Goal: Transaction & Acquisition: Book appointment/travel/reservation

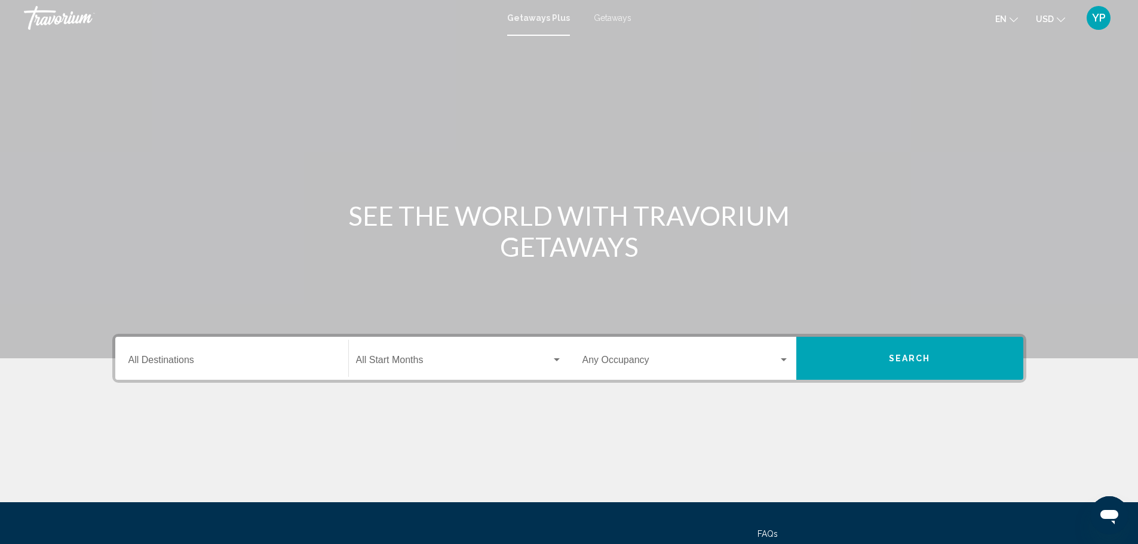
click at [171, 343] on div "Destination All Destinations" at bounding box center [231, 359] width 207 height 38
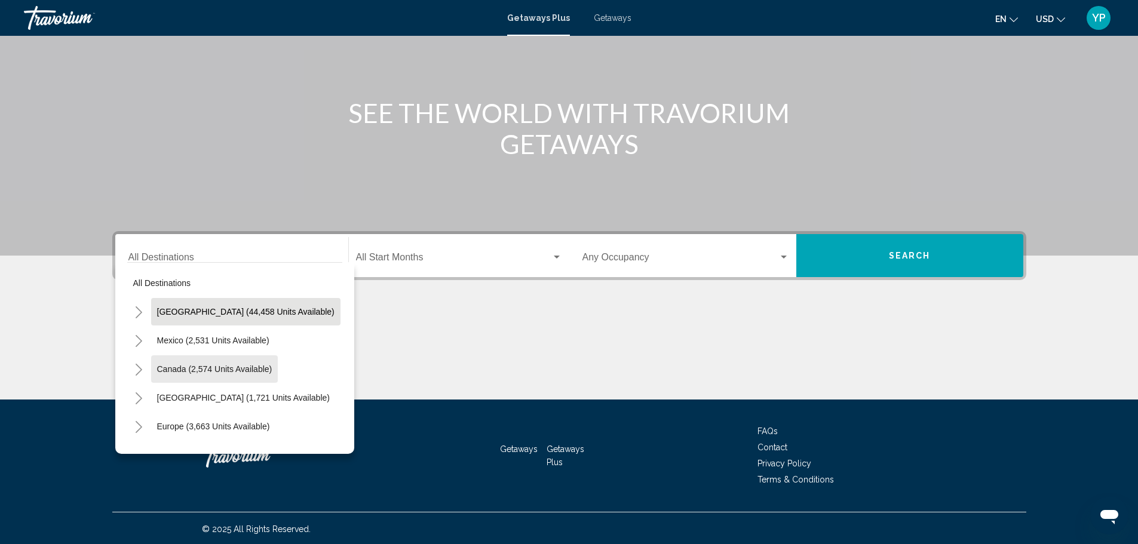
scroll to position [105, 0]
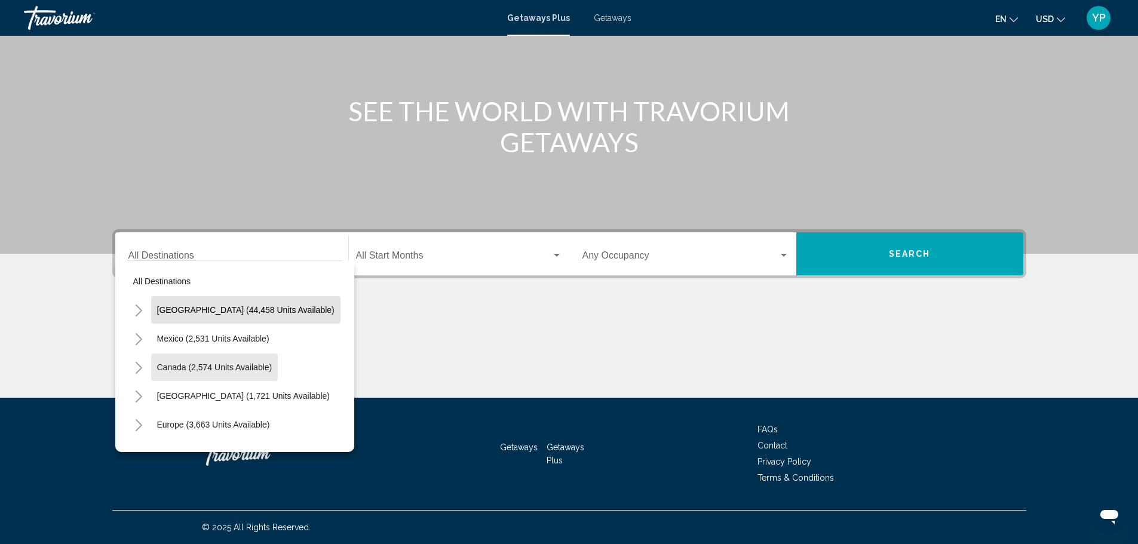
click at [171, 355] on button "Canada (2,574 units available)" at bounding box center [214, 367] width 127 height 27
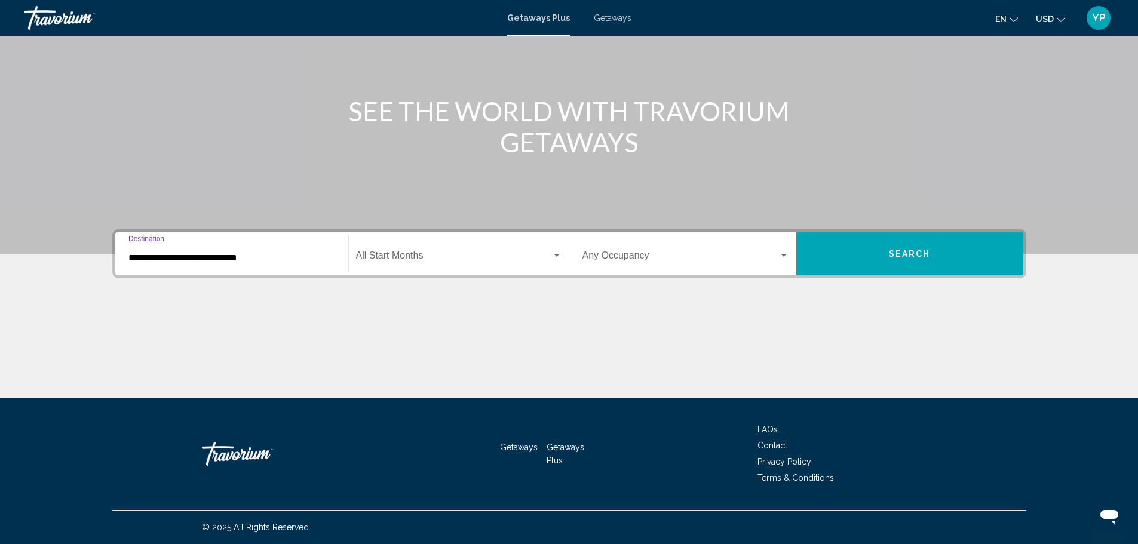
click at [258, 253] on input "**********" at bounding box center [231, 258] width 207 height 11
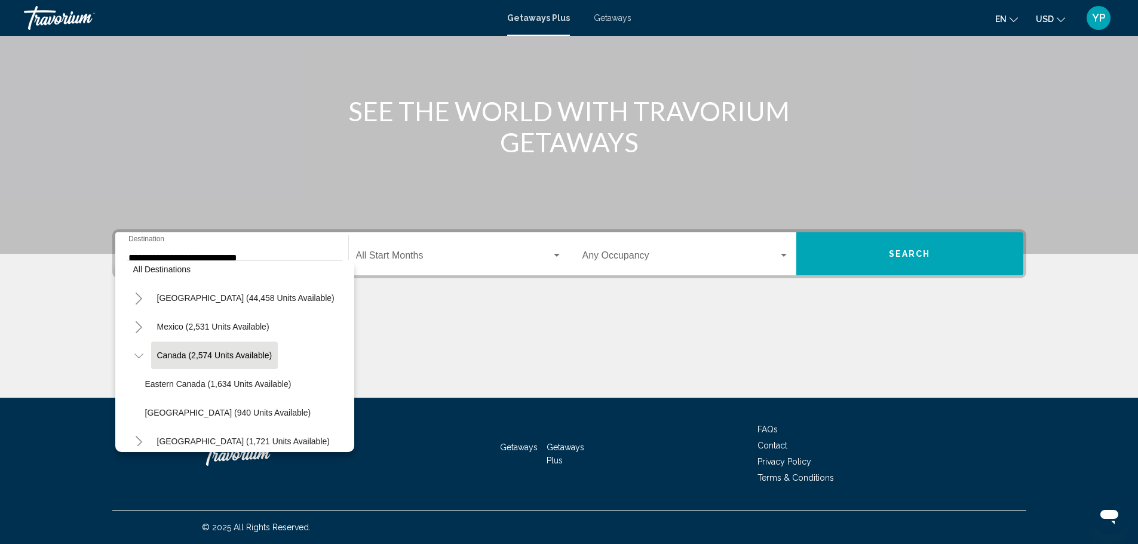
scroll to position [0, 0]
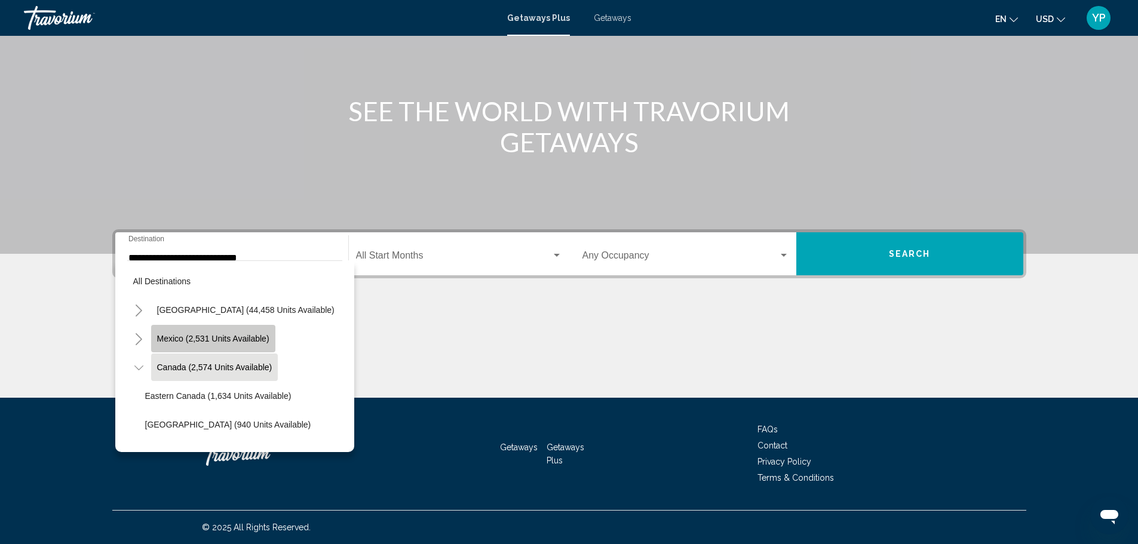
click at [223, 333] on button "Mexico (2,531 units available)" at bounding box center [213, 338] width 124 height 27
type input "**********"
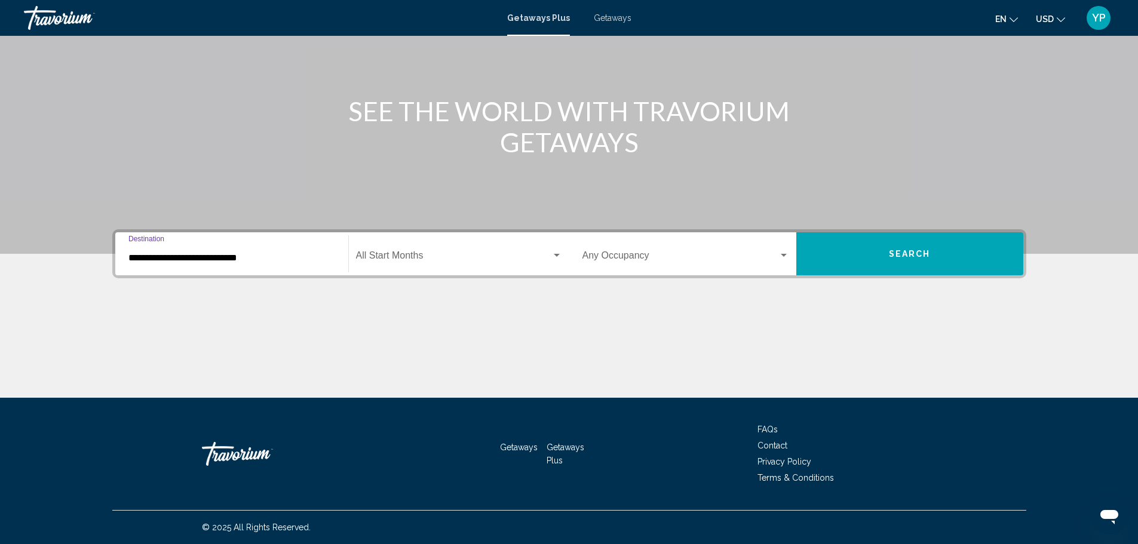
click at [455, 257] on span "Search widget" at bounding box center [453, 258] width 195 height 11
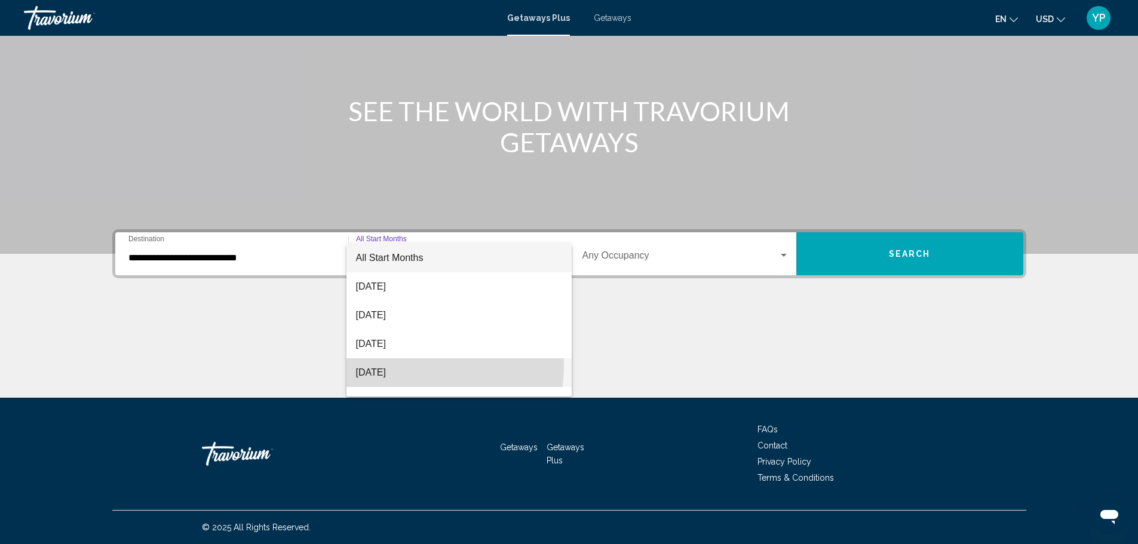
click at [402, 365] on span "November 2025" at bounding box center [459, 372] width 206 height 29
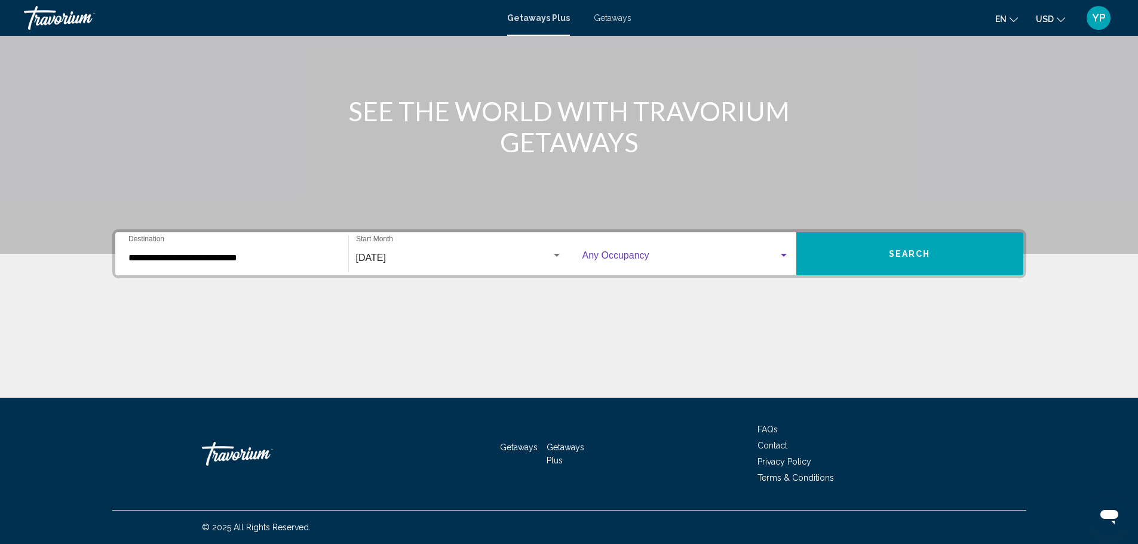
click at [663, 256] on span "Search widget" at bounding box center [681, 258] width 196 height 11
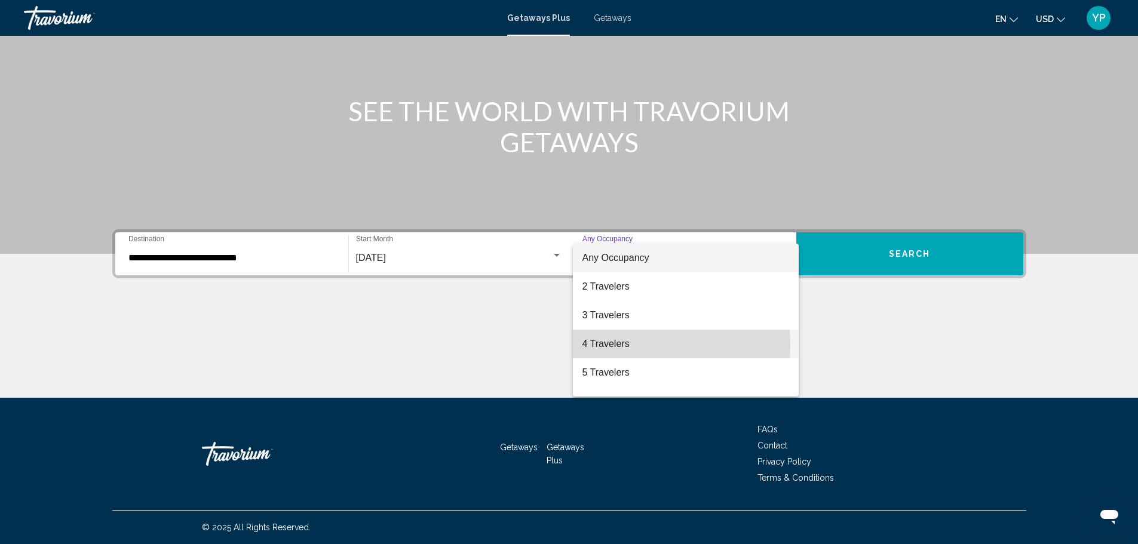
click at [621, 345] on span "4 Travelers" at bounding box center [686, 344] width 207 height 29
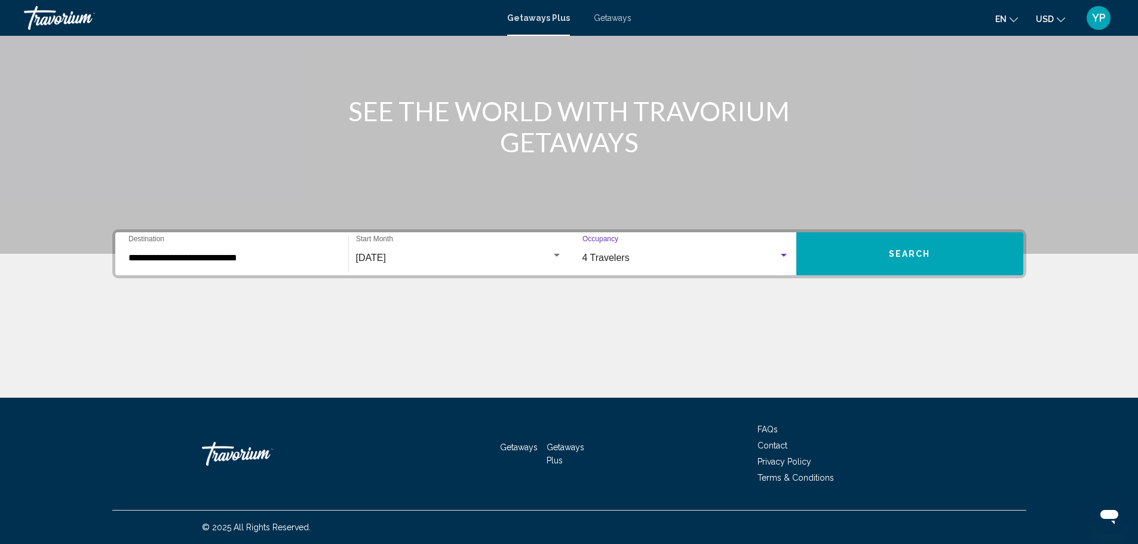
click at [862, 256] on button "Search" at bounding box center [909, 253] width 227 height 43
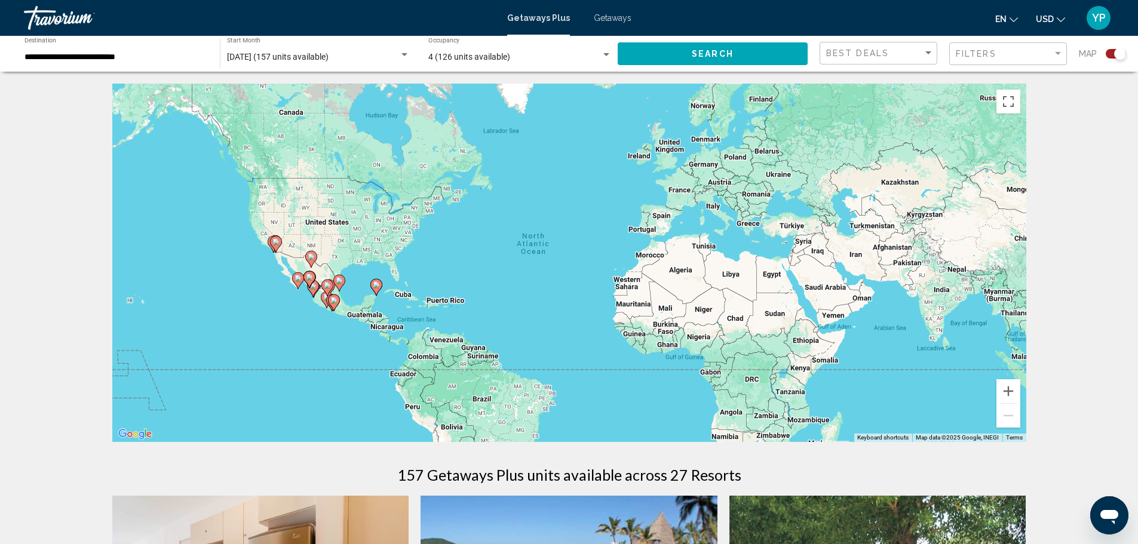
click at [99, 65] on div "**********" at bounding box center [115, 54] width 183 height 33
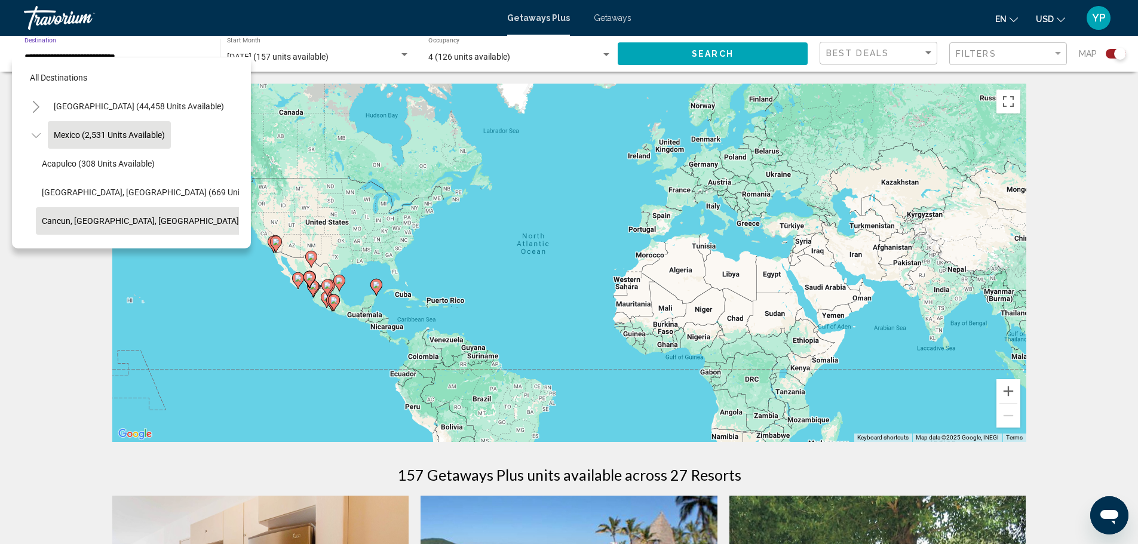
click at [114, 214] on button "Cancun, Cozumel, Riviera Maya (357 units available)" at bounding box center [179, 220] width 287 height 27
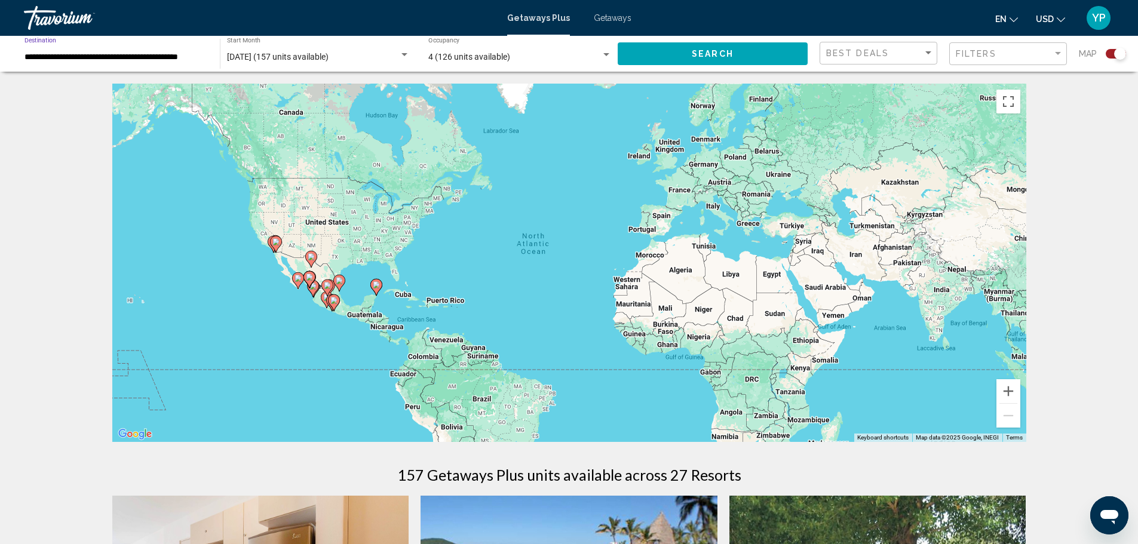
click at [754, 54] on button "Search" at bounding box center [713, 53] width 190 height 22
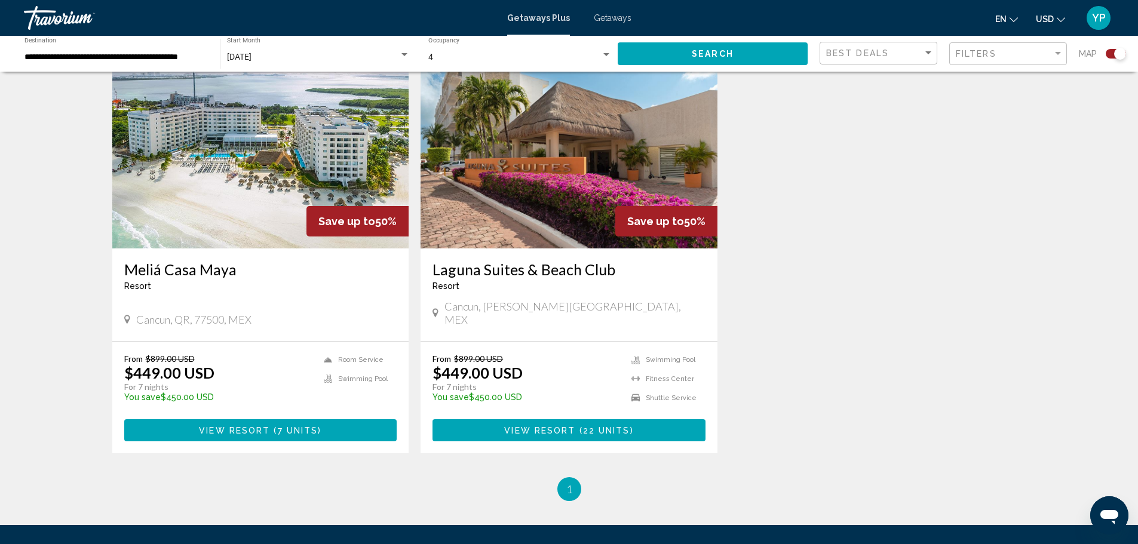
scroll to position [456, 0]
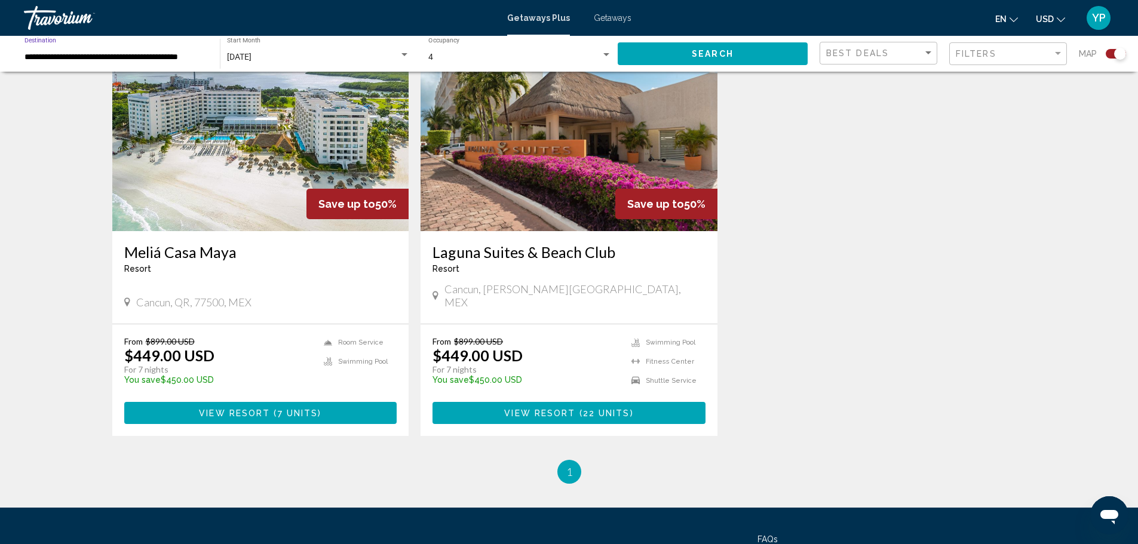
click at [123, 53] on input "**********" at bounding box center [115, 58] width 183 height 10
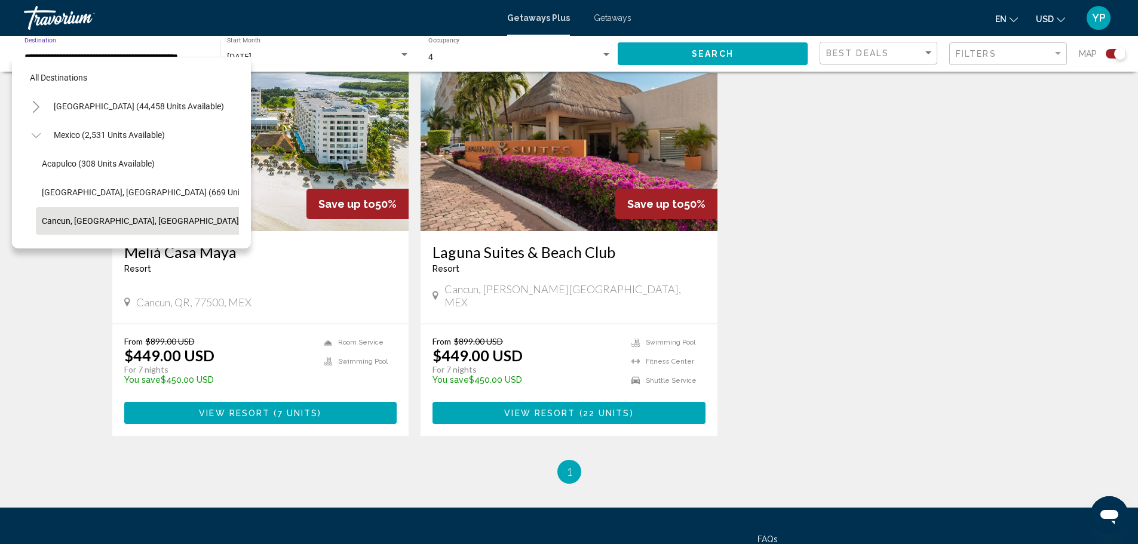
scroll to position [76, 12]
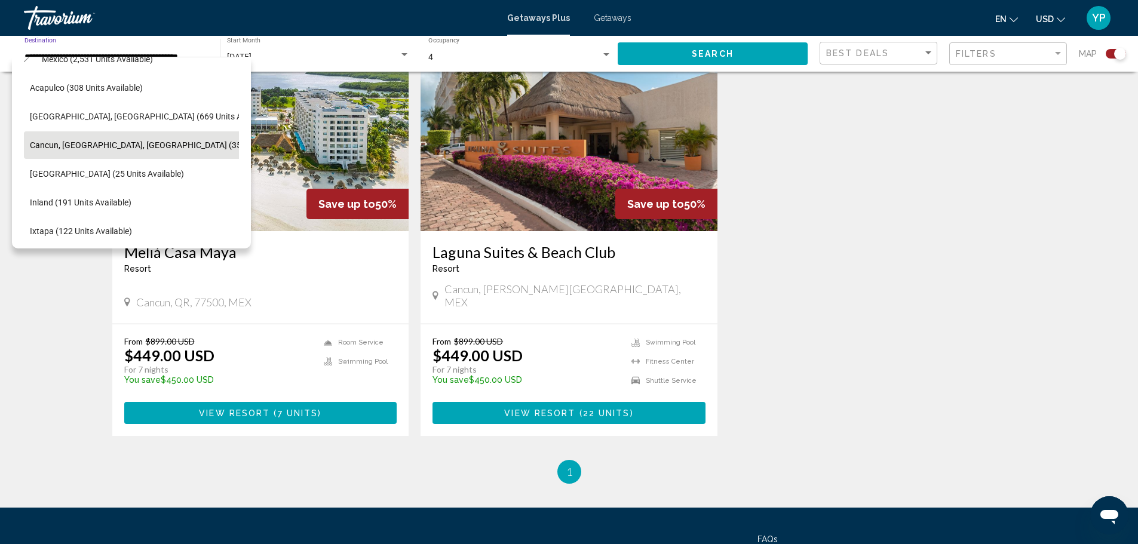
click at [342, 59] on div "November 2025" at bounding box center [313, 58] width 172 height 10
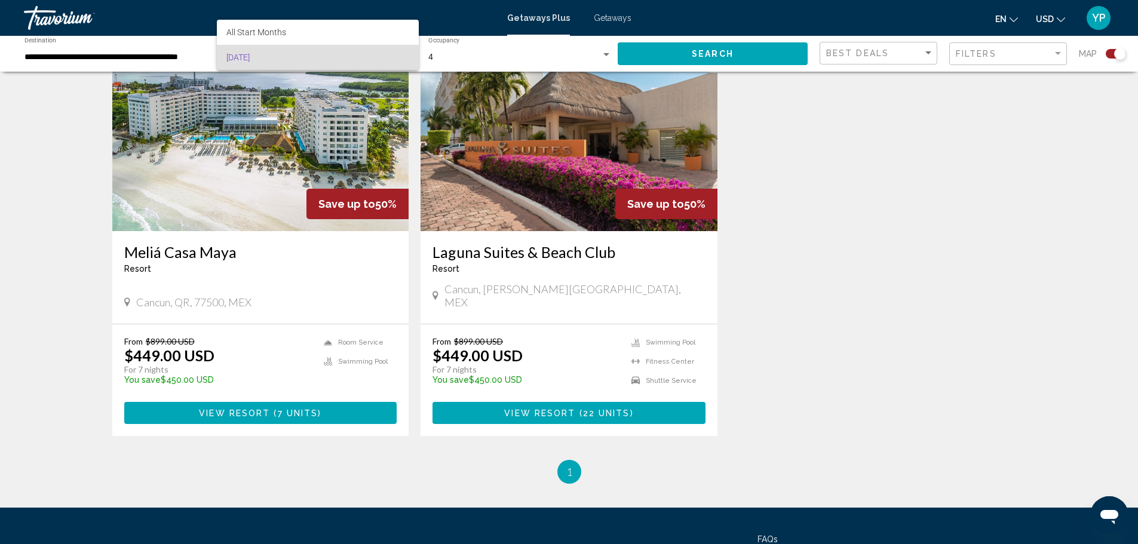
click at [130, 50] on div at bounding box center [569, 272] width 1138 height 544
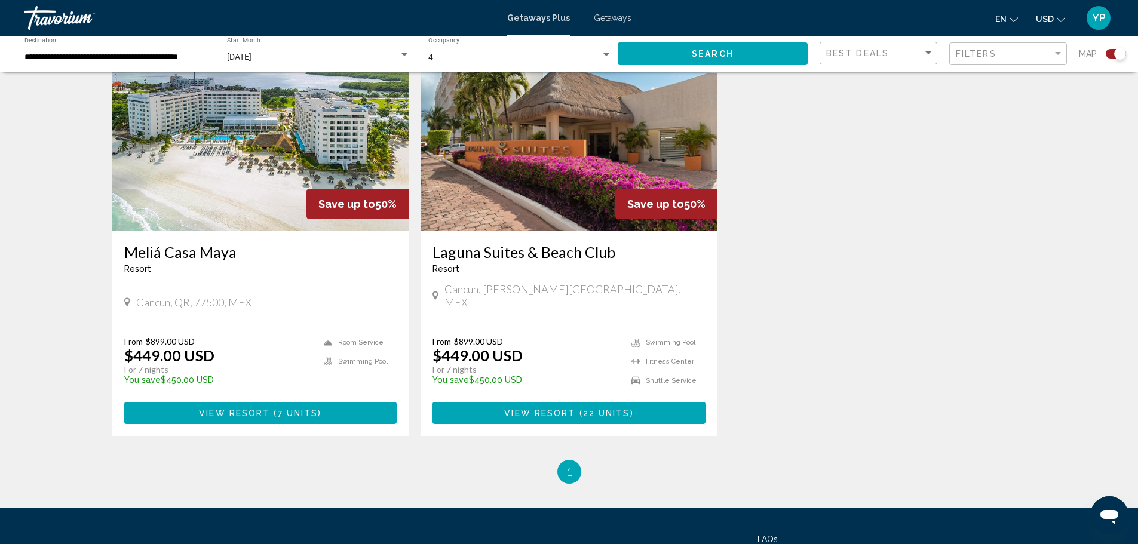
click at [193, 59] on input "**********" at bounding box center [115, 58] width 183 height 10
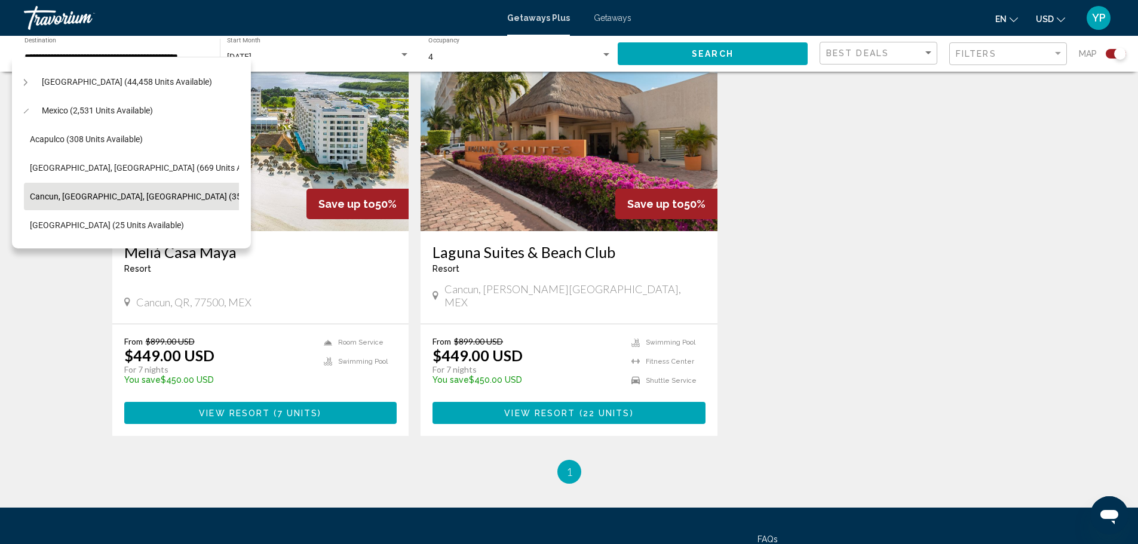
scroll to position [0, 12]
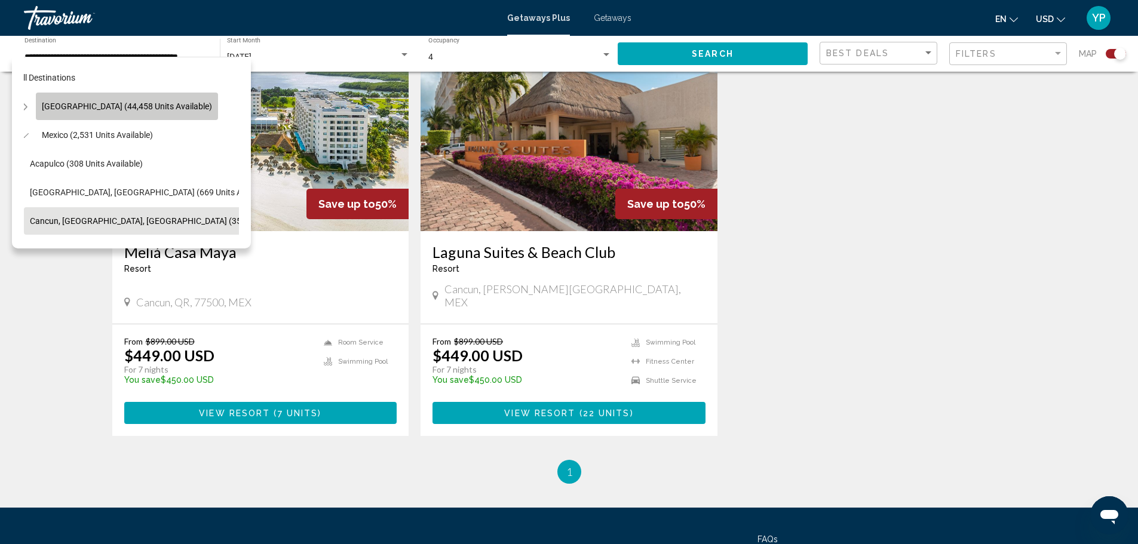
click at [163, 105] on span "United States (44,458 units available)" at bounding box center [127, 107] width 170 height 10
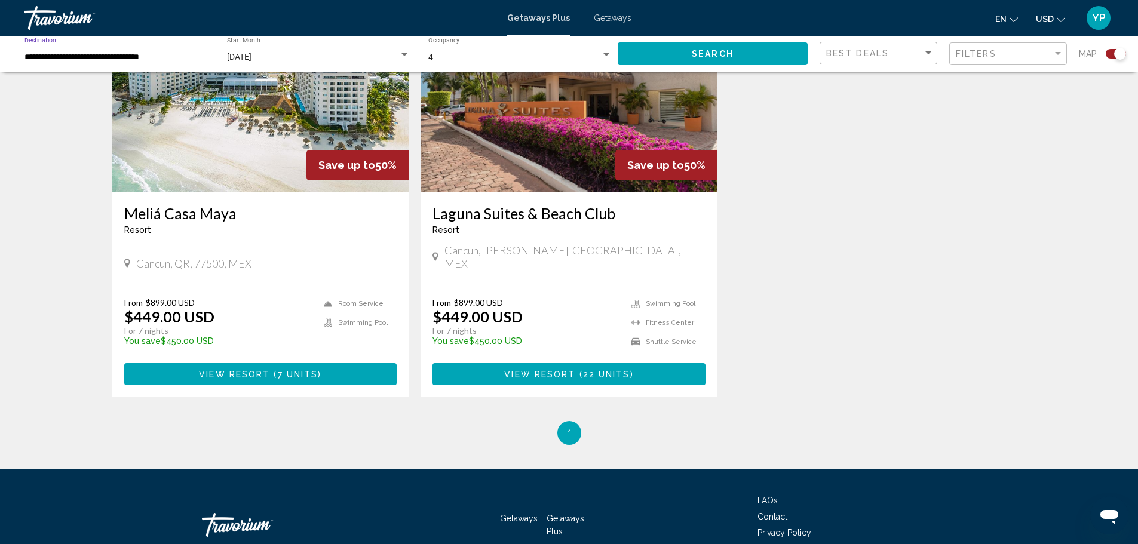
scroll to position [516, 0]
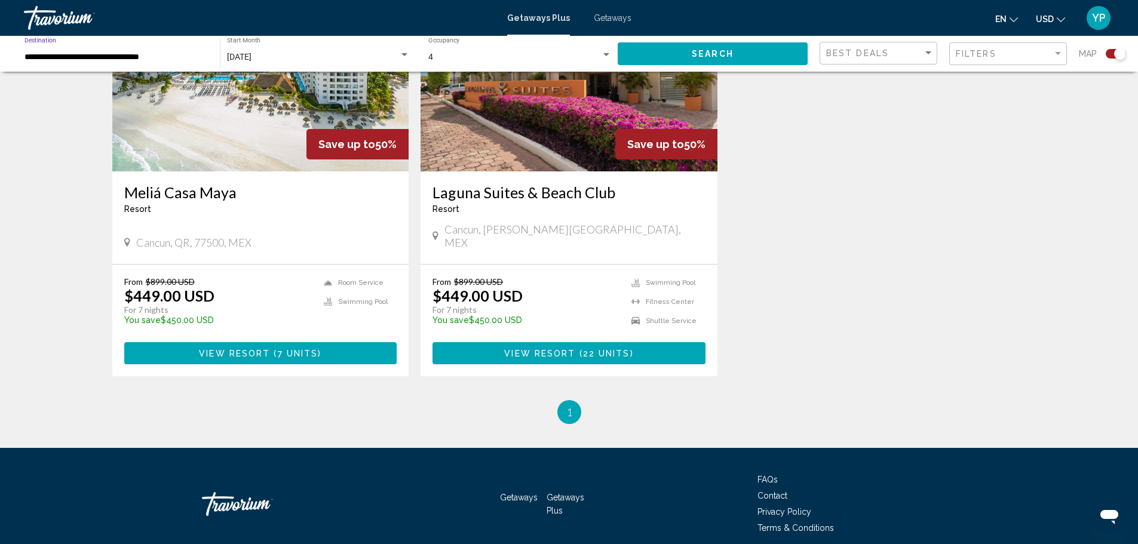
click at [679, 53] on button "Search" at bounding box center [713, 53] width 190 height 22
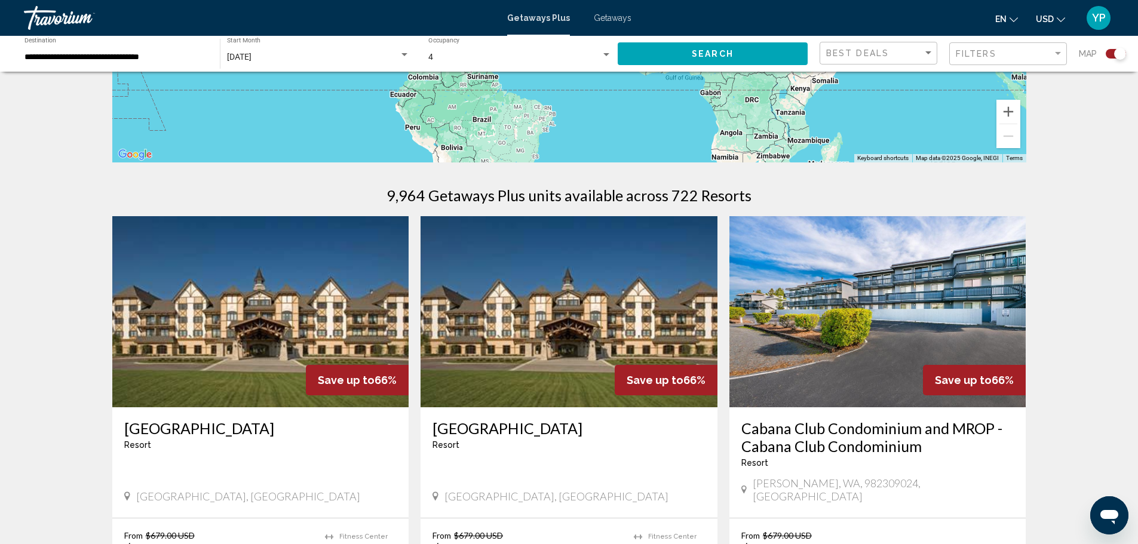
scroll to position [290, 0]
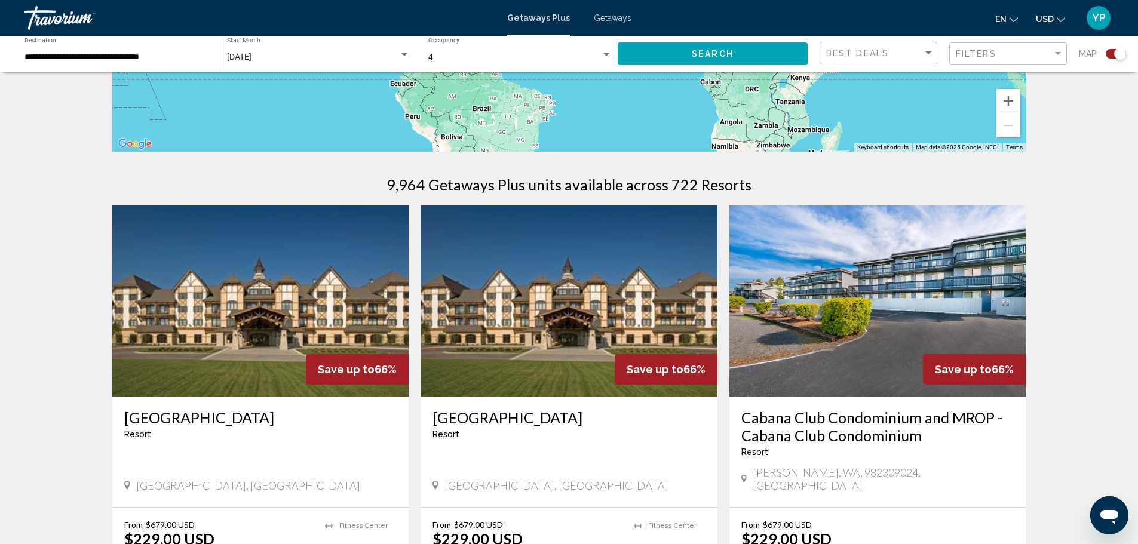
drag, startPoint x: 1137, startPoint y: 105, endPoint x: 1143, endPoint y: 125, distance: 21.7
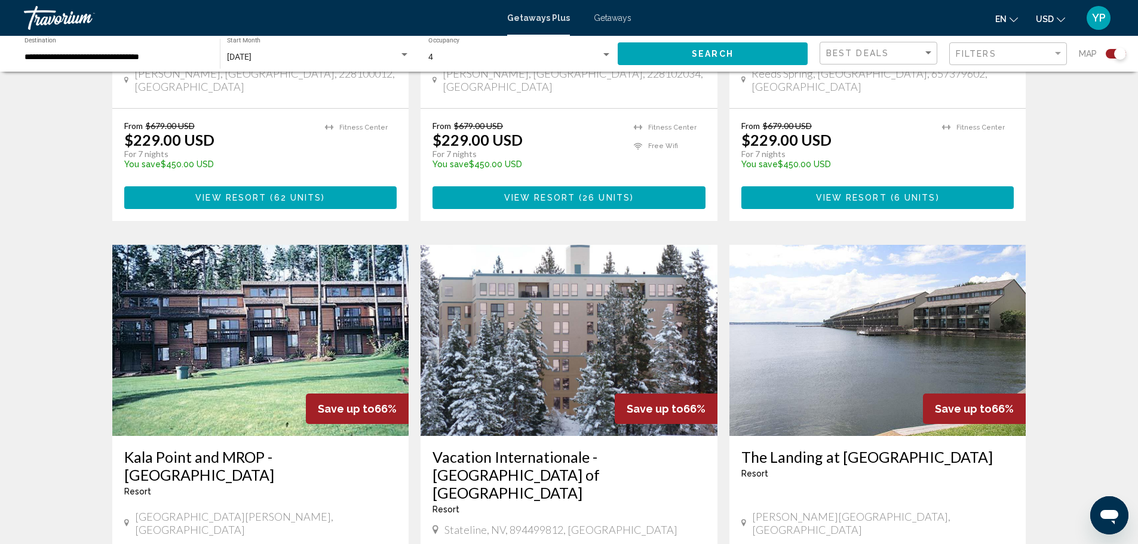
scroll to position [1120, 0]
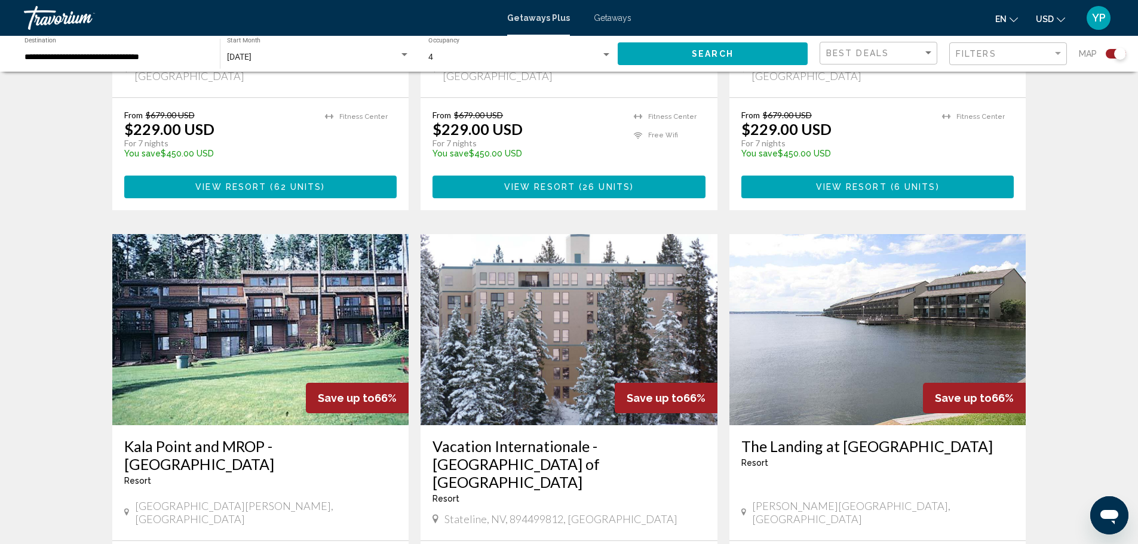
click at [183, 57] on input "**********" at bounding box center [115, 58] width 183 height 10
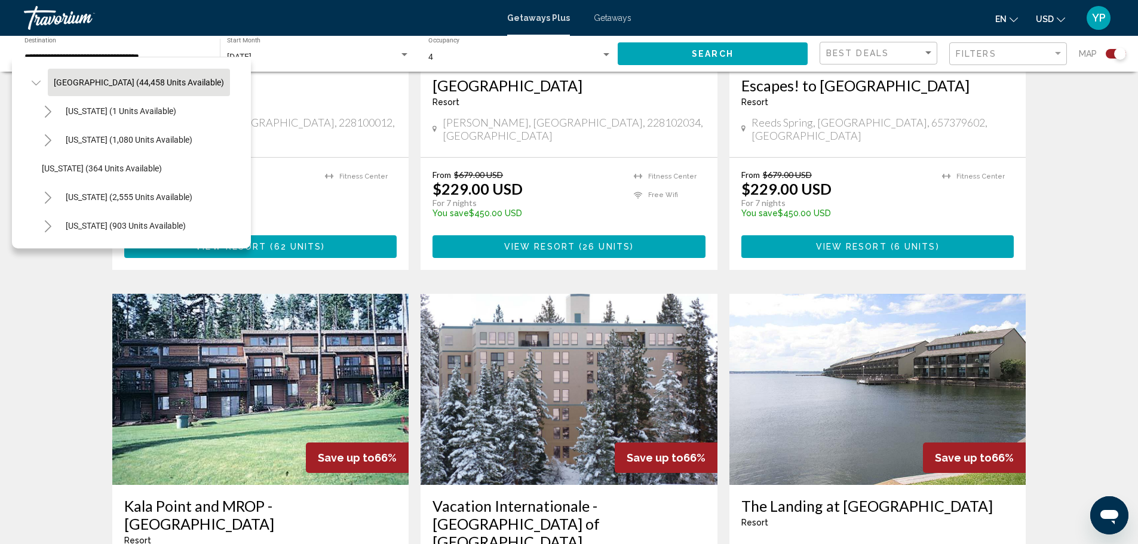
scroll to position [48, 0]
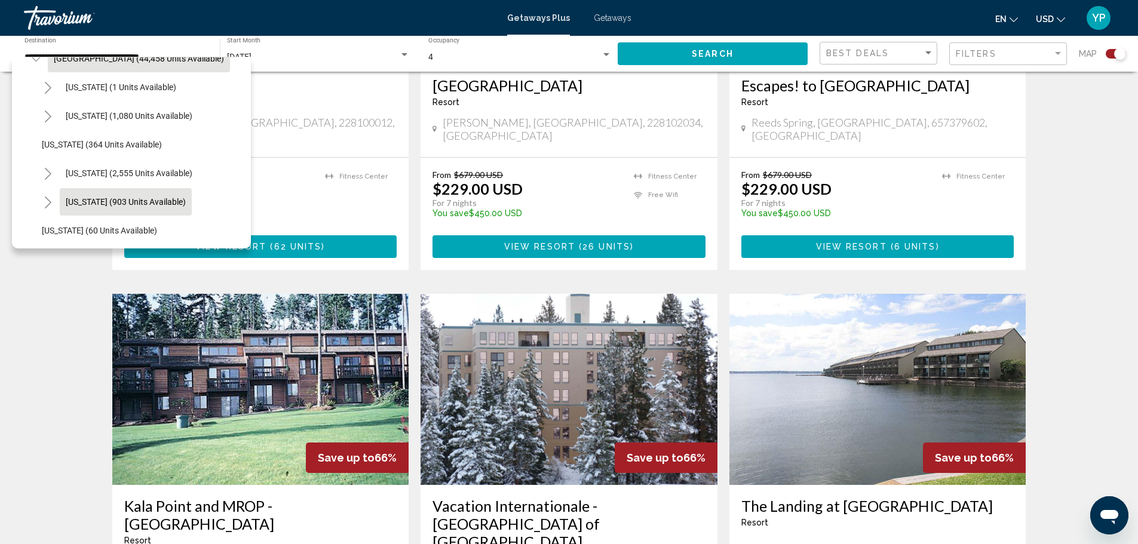
click at [170, 203] on span "Colorado (903 units available)" at bounding box center [126, 202] width 120 height 10
type input "**********"
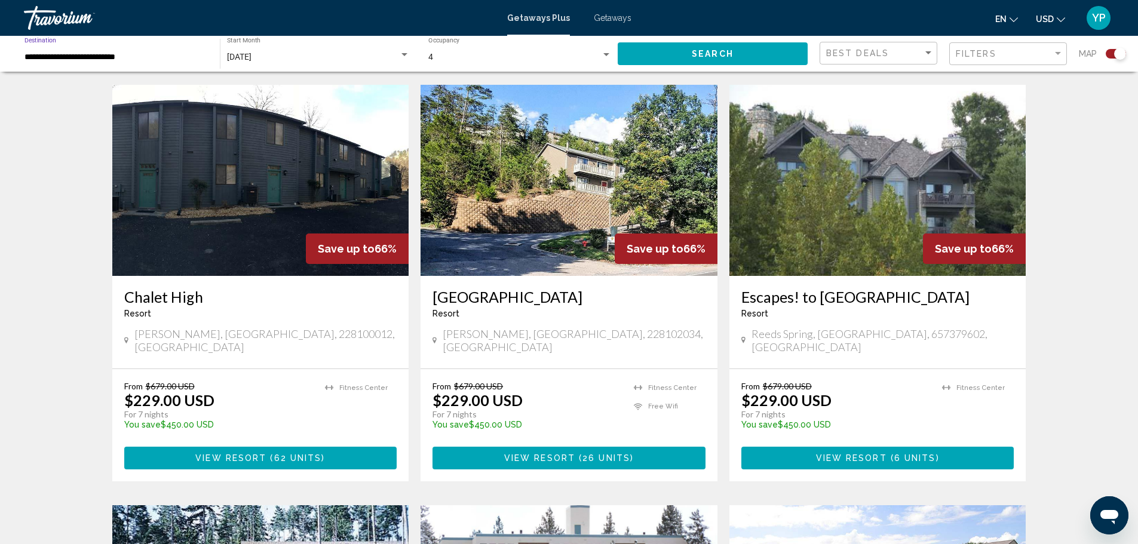
scroll to position [833, 0]
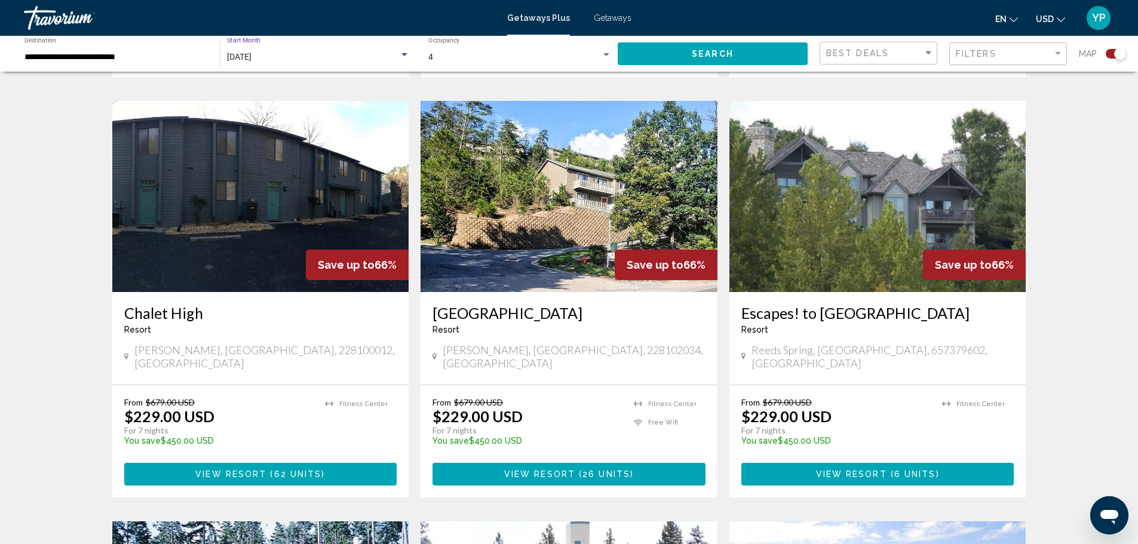
click at [252, 53] on span "November 2025" at bounding box center [239, 57] width 24 height 10
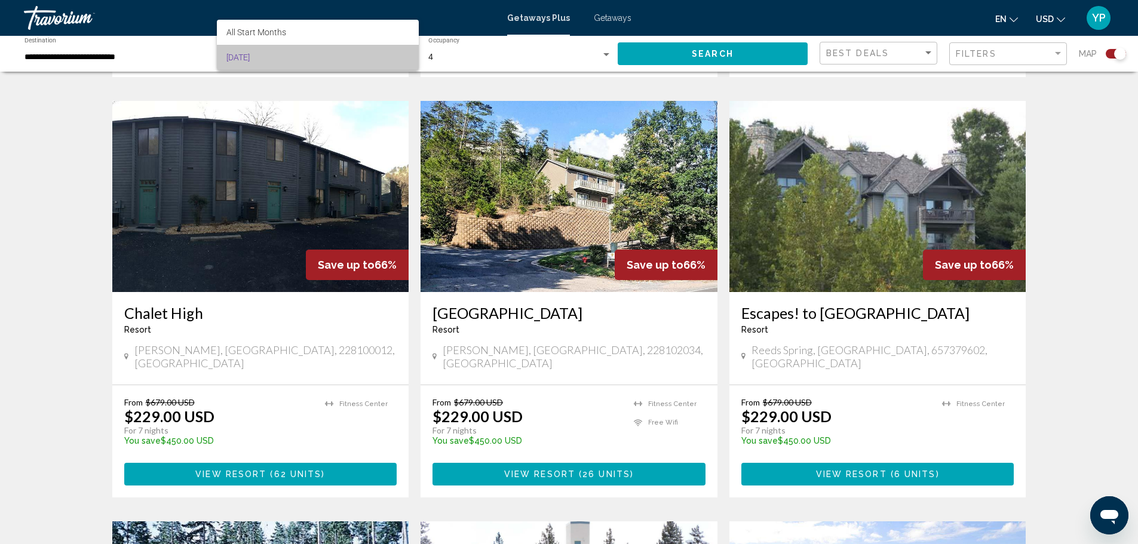
click at [283, 56] on span "November 2025" at bounding box center [317, 57] width 183 height 25
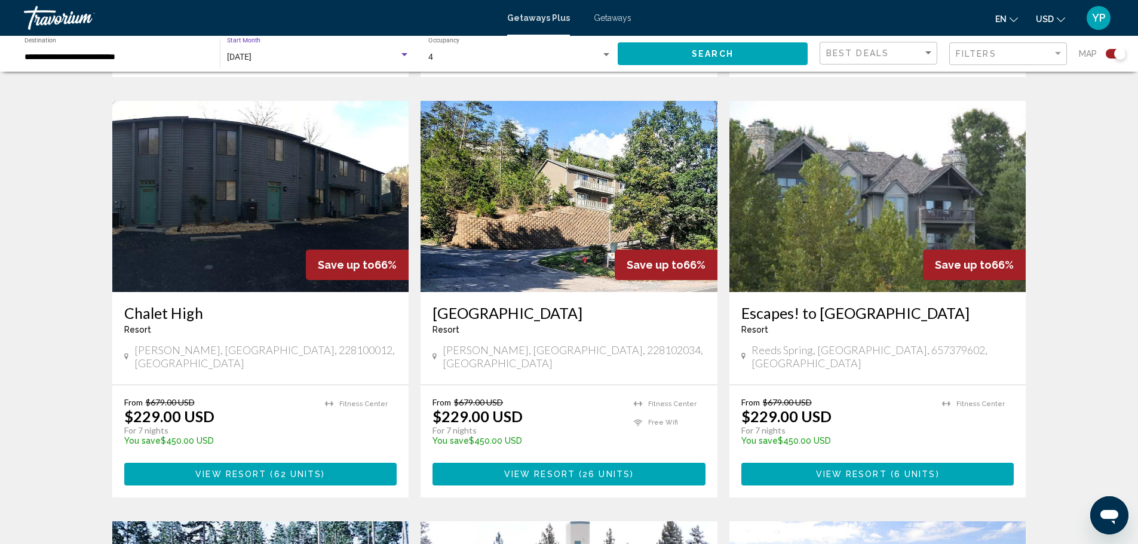
click at [252, 56] on span "November 2025" at bounding box center [239, 57] width 24 height 10
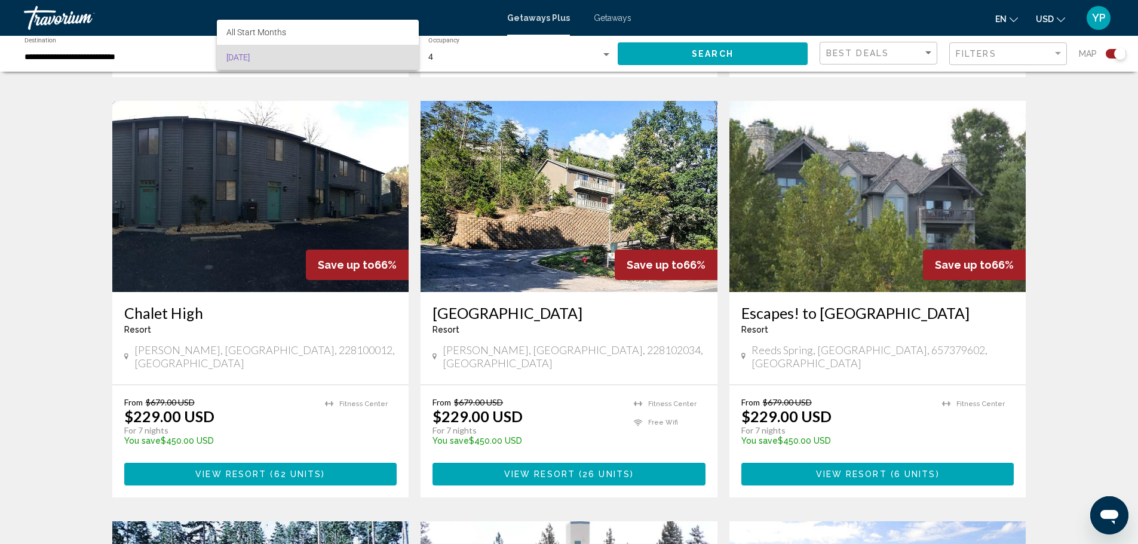
click at [399, 61] on span "November 2025" at bounding box center [317, 57] width 183 height 25
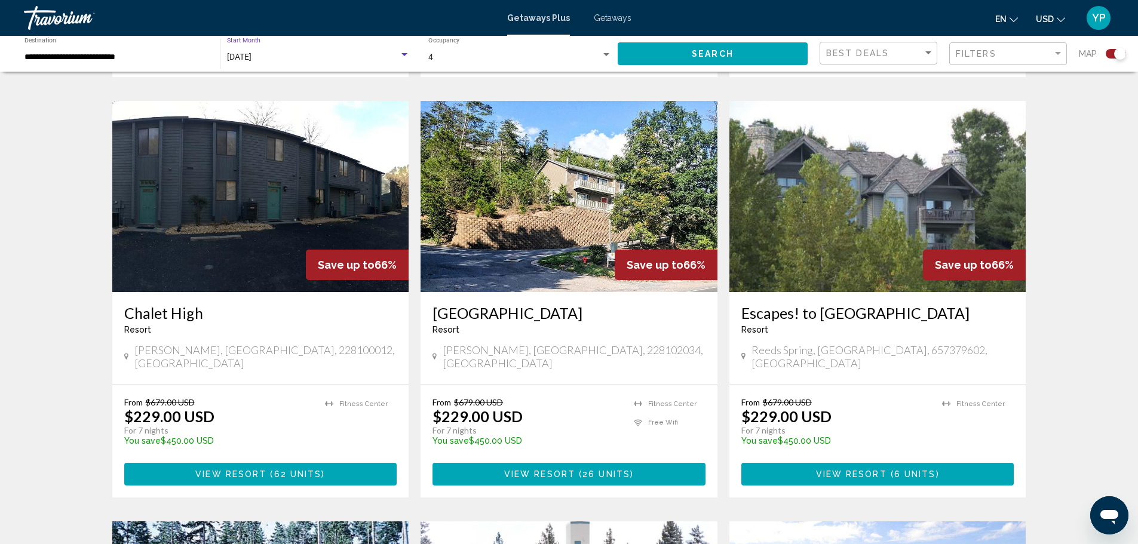
click at [405, 56] on div "Search widget" at bounding box center [405, 54] width 6 height 3
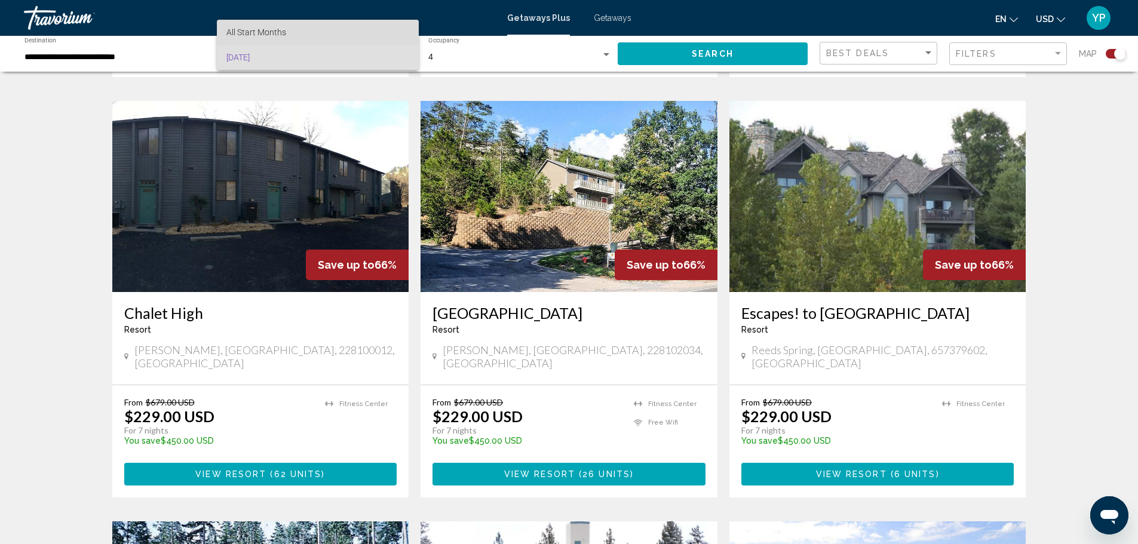
click at [252, 36] on span "All Start Months" at bounding box center [256, 32] width 60 height 10
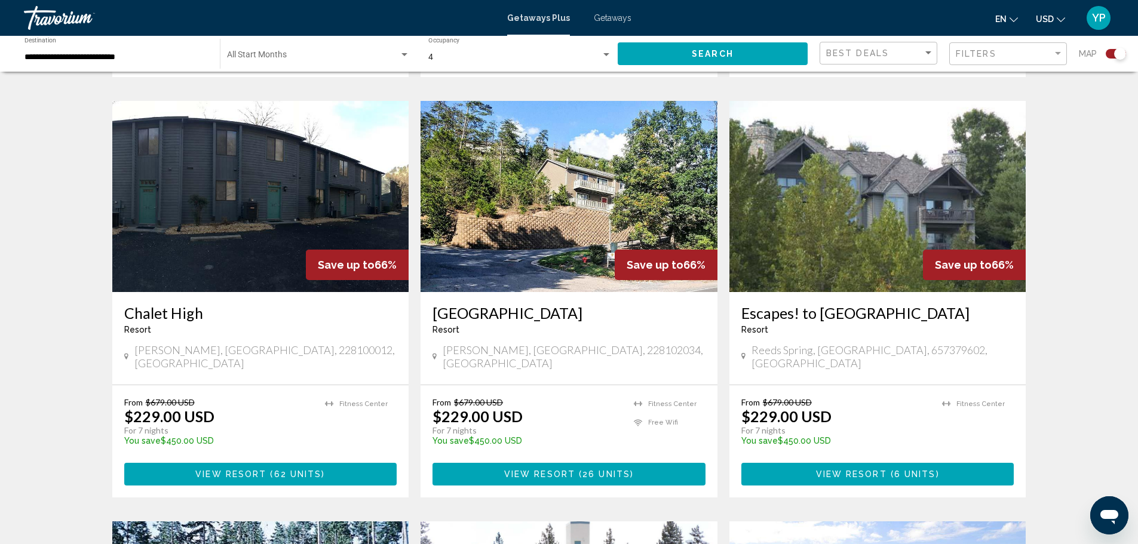
click at [274, 51] on div "Start Month All Start Months" at bounding box center [318, 54] width 183 height 33
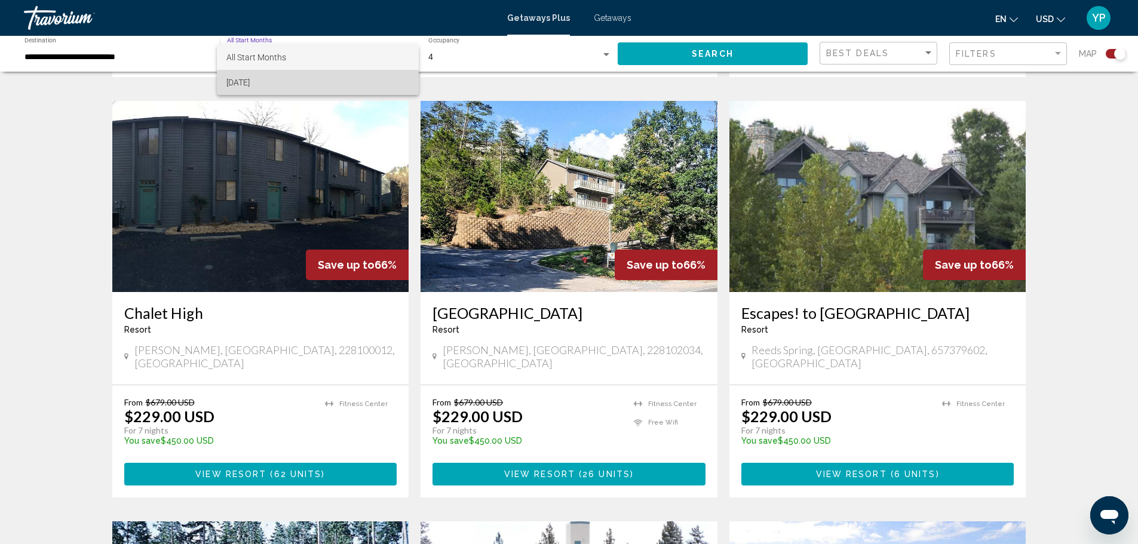
click at [263, 78] on span "November 2025" at bounding box center [317, 82] width 183 height 25
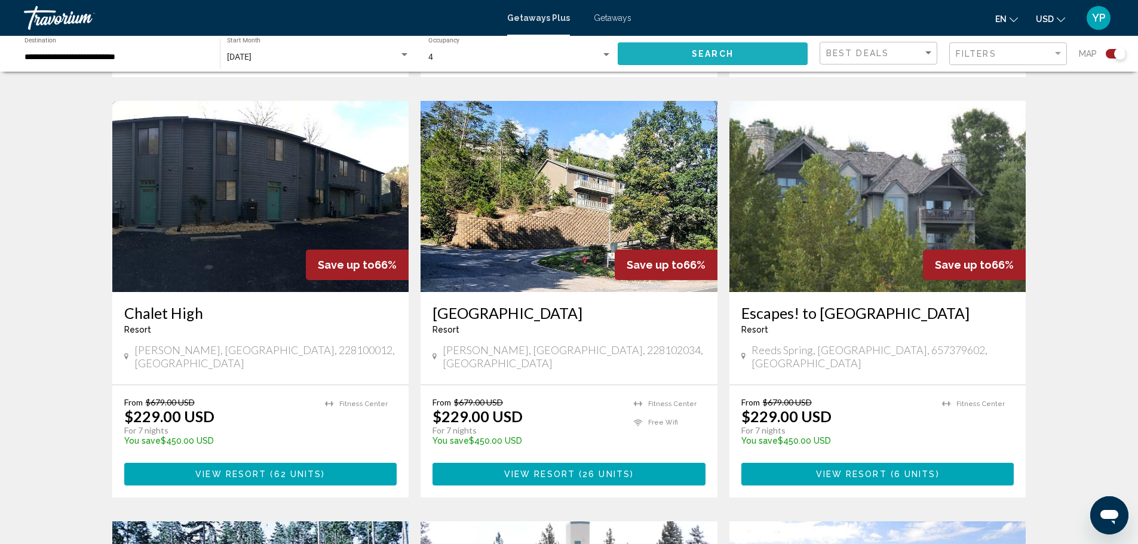
click at [734, 53] on button "Search" at bounding box center [713, 53] width 190 height 22
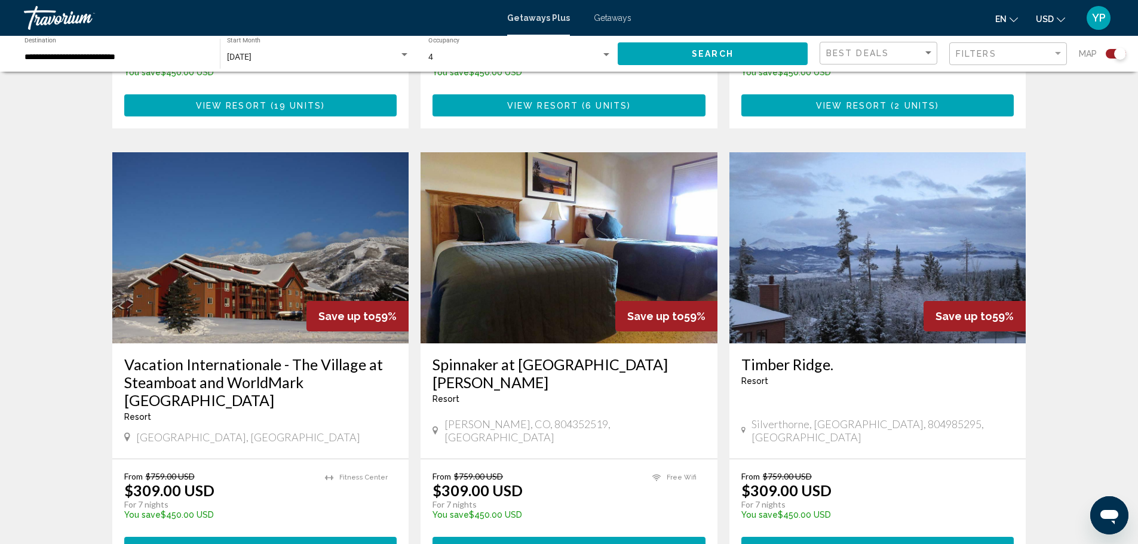
scroll to position [1630, 0]
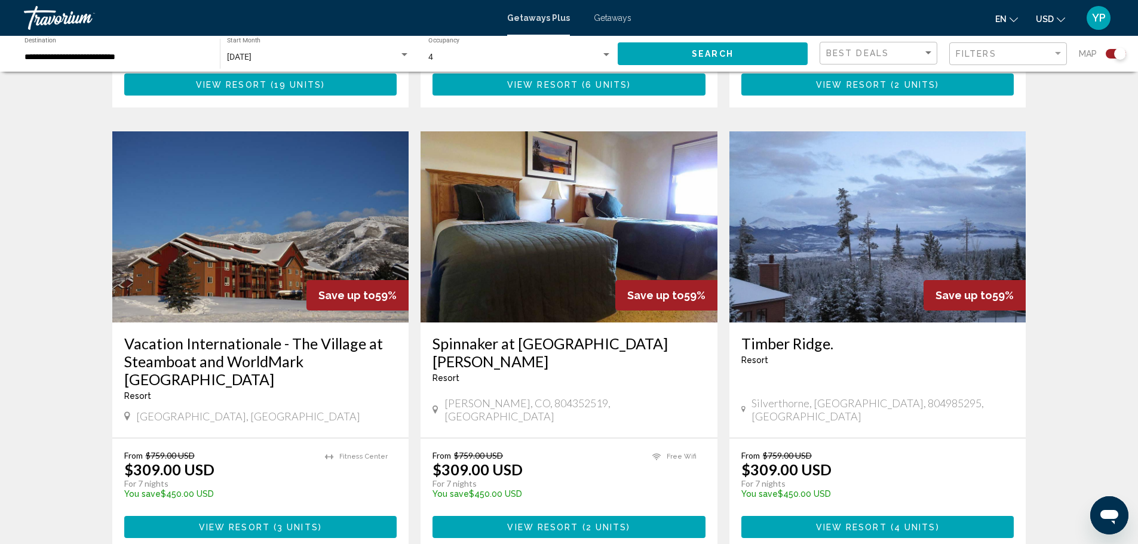
click at [320, 203] on img "Main content" at bounding box center [260, 226] width 297 height 191
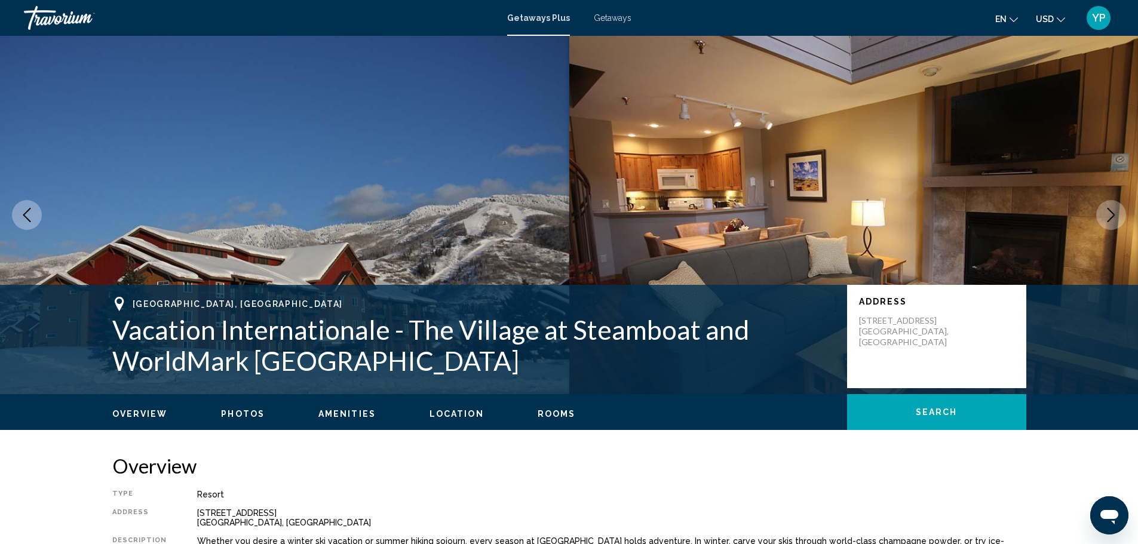
click at [1117, 216] on icon "Next image" at bounding box center [1111, 215] width 14 height 14
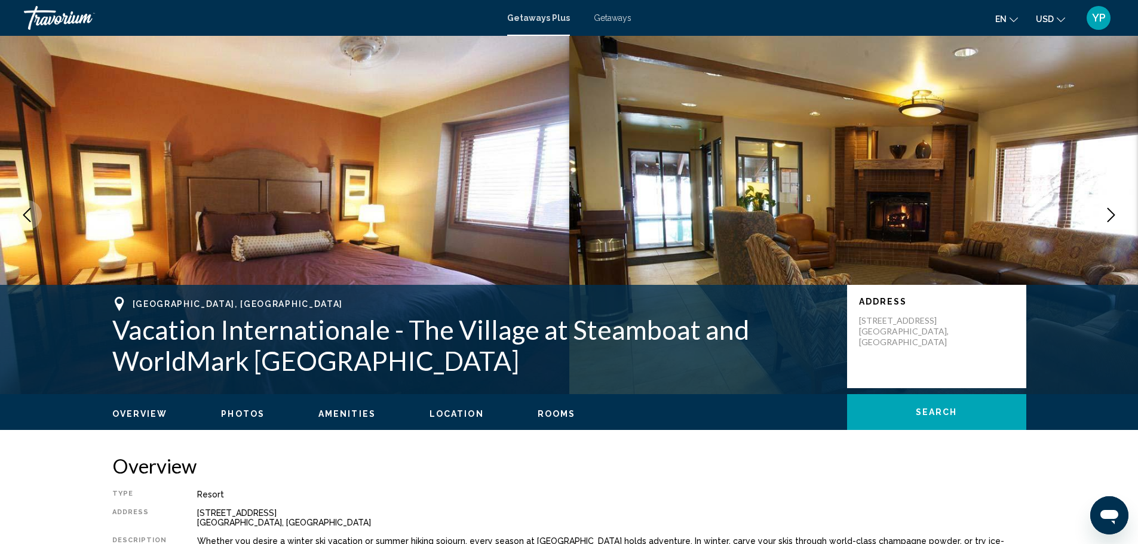
click at [1117, 216] on icon "Next image" at bounding box center [1111, 215] width 14 height 14
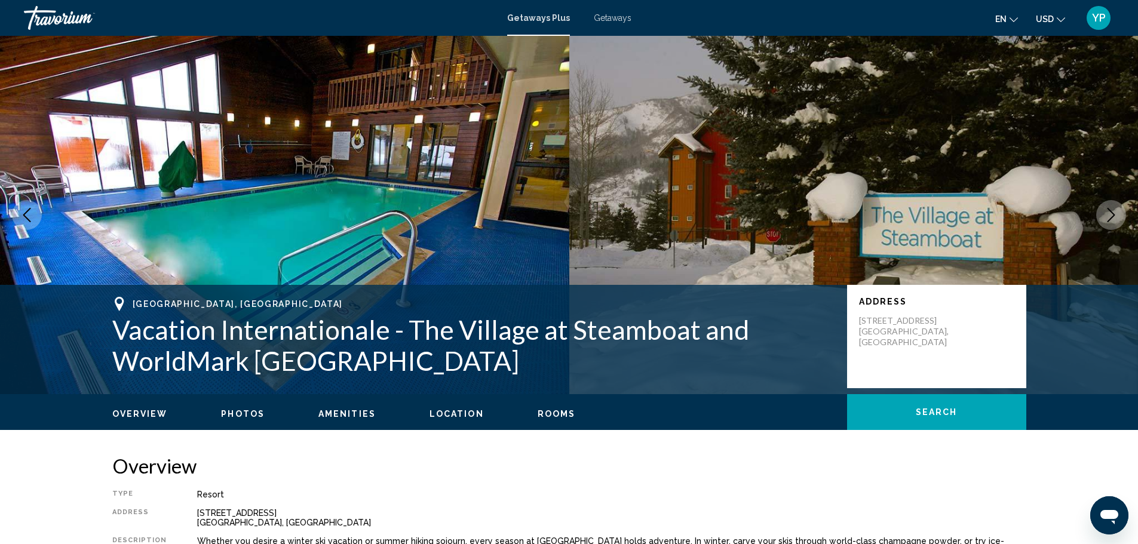
click at [1117, 216] on icon "Next image" at bounding box center [1111, 215] width 14 height 14
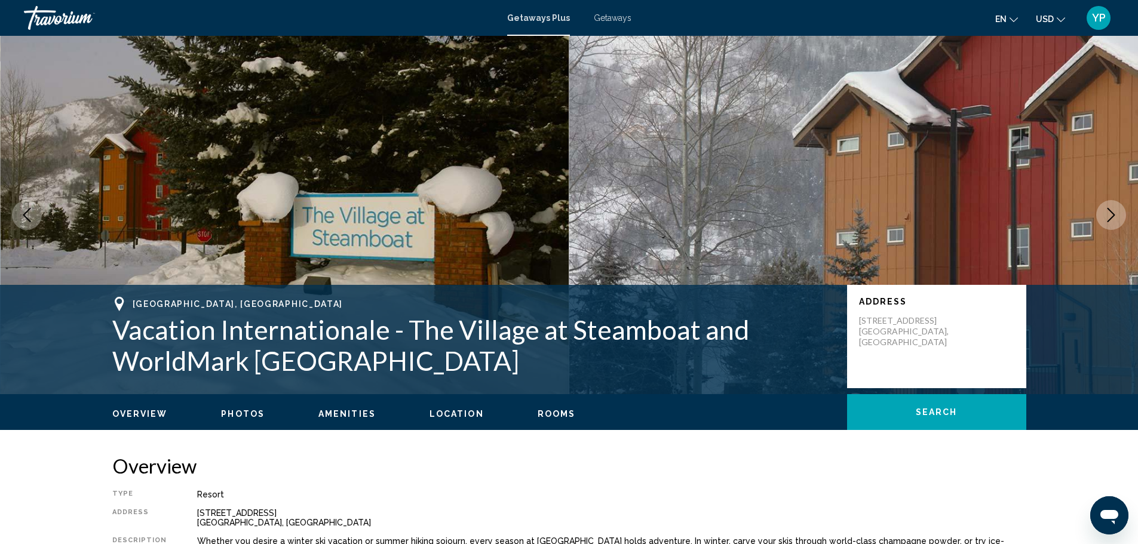
click at [1117, 216] on icon "Next image" at bounding box center [1111, 215] width 14 height 14
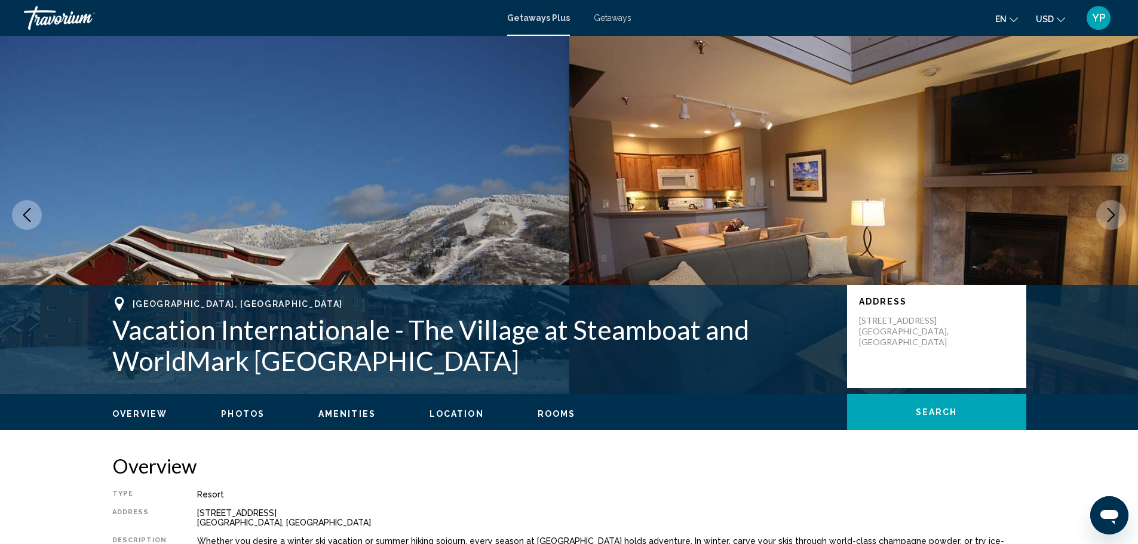
click at [1117, 216] on icon "Next image" at bounding box center [1111, 215] width 14 height 14
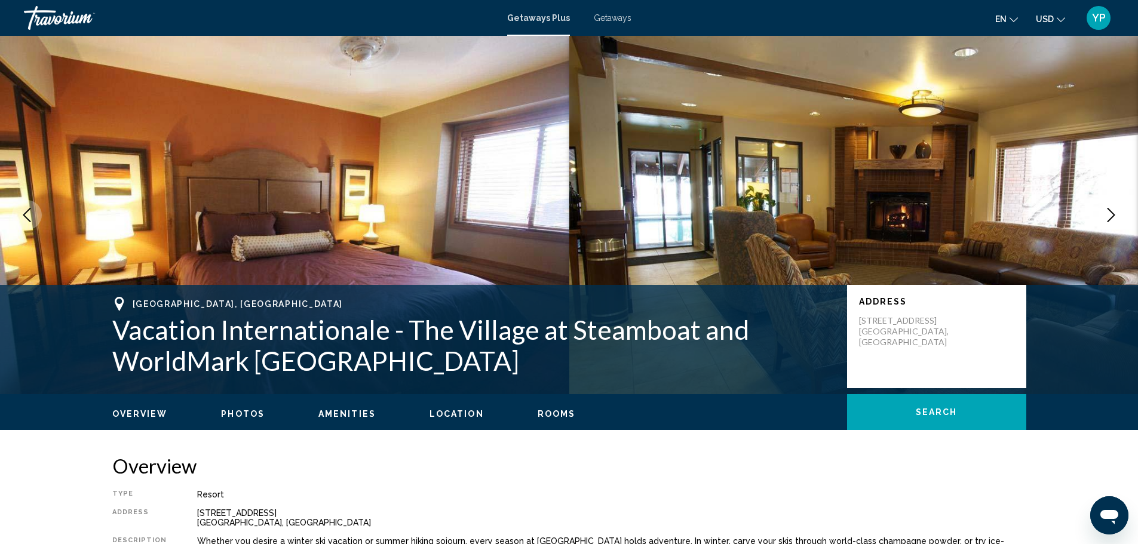
click at [1117, 216] on icon "Next image" at bounding box center [1111, 215] width 14 height 14
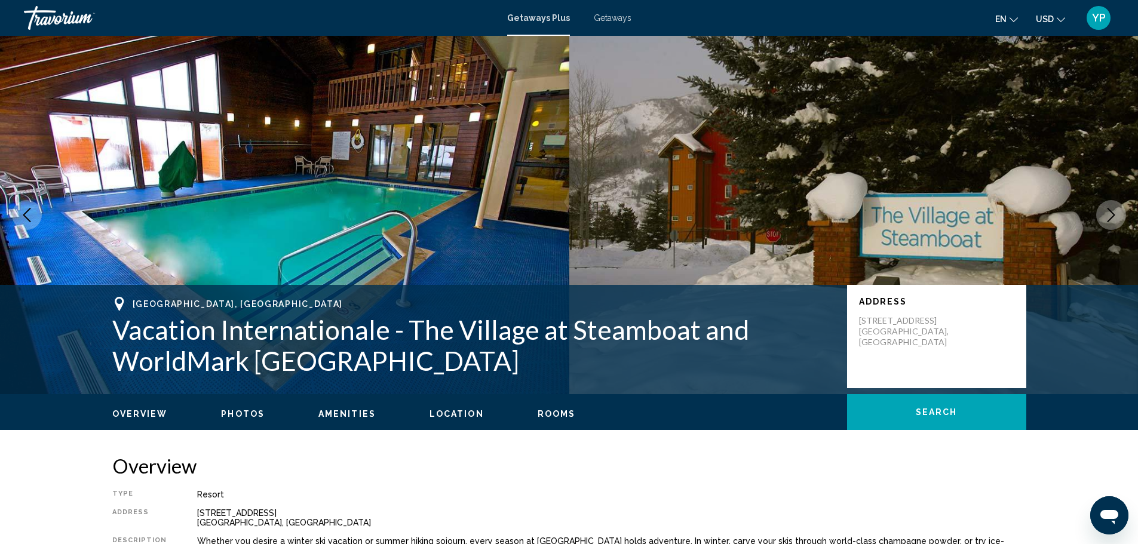
click at [1117, 216] on icon "Next image" at bounding box center [1111, 215] width 14 height 14
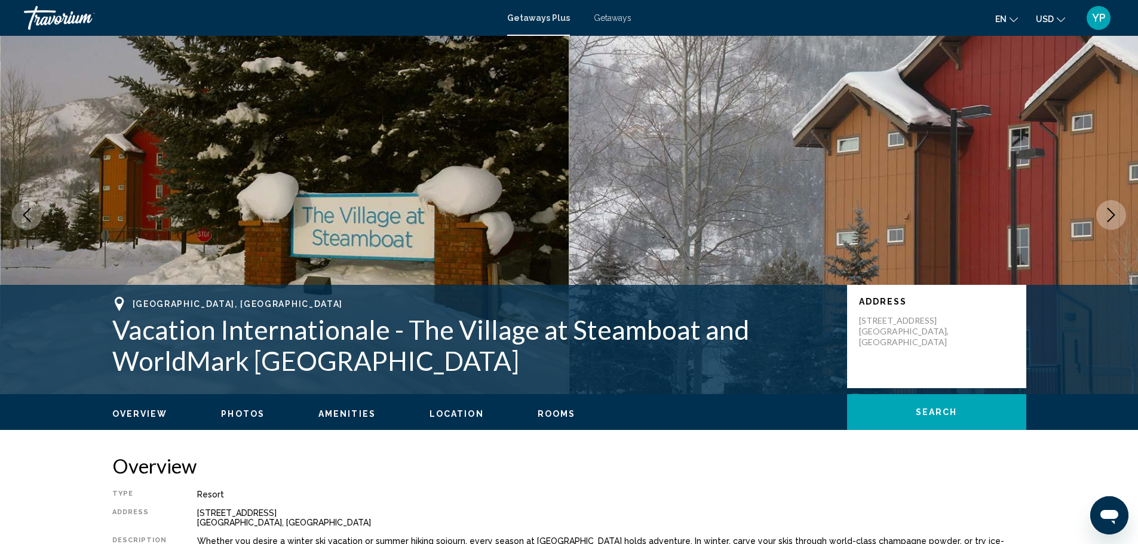
click at [1117, 216] on icon "Next image" at bounding box center [1111, 215] width 14 height 14
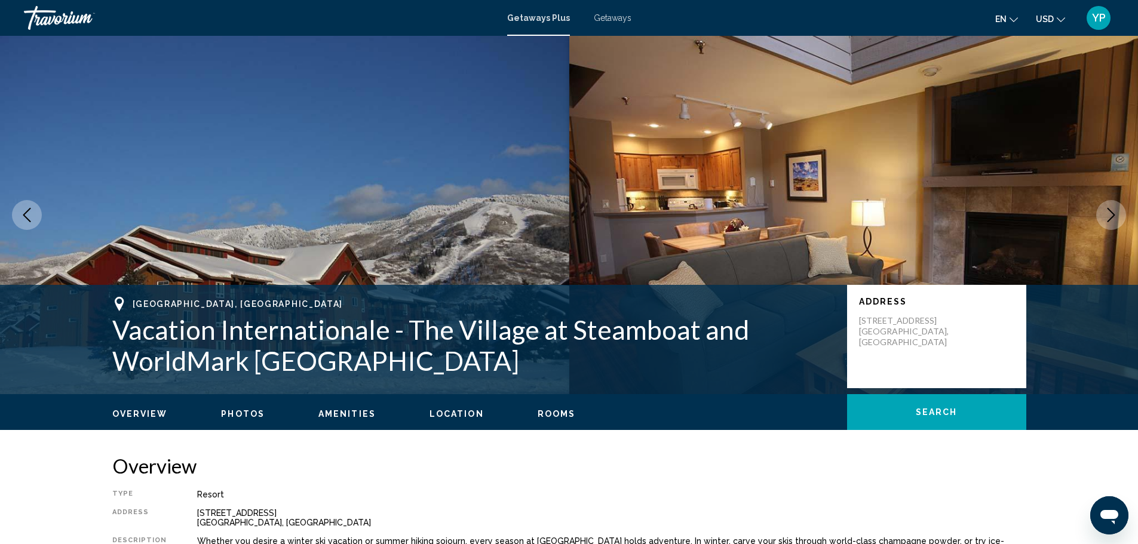
click at [1117, 216] on icon "Next image" at bounding box center [1111, 215] width 14 height 14
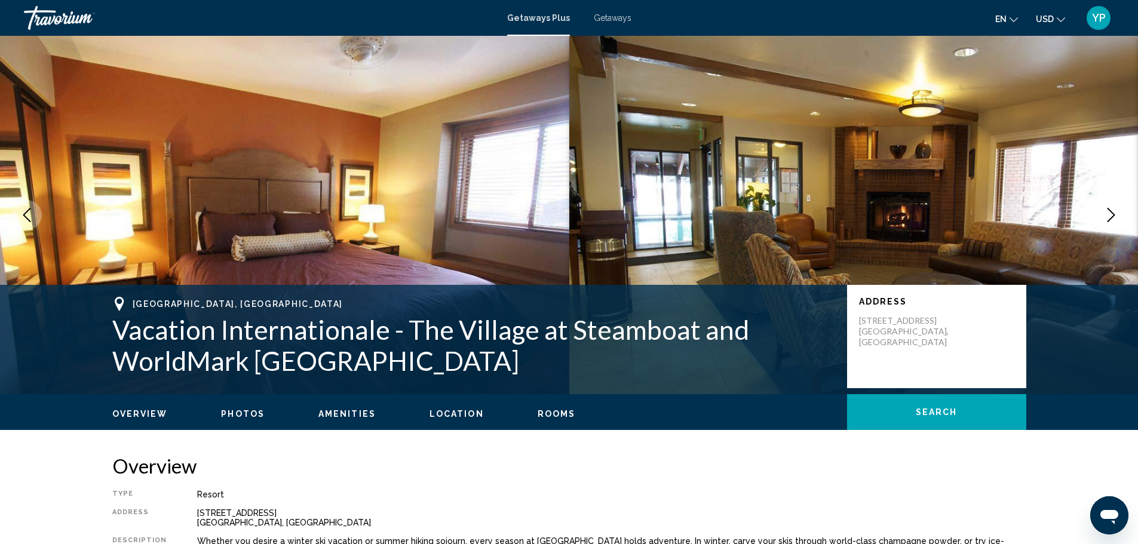
click at [1117, 216] on icon "Next image" at bounding box center [1111, 215] width 14 height 14
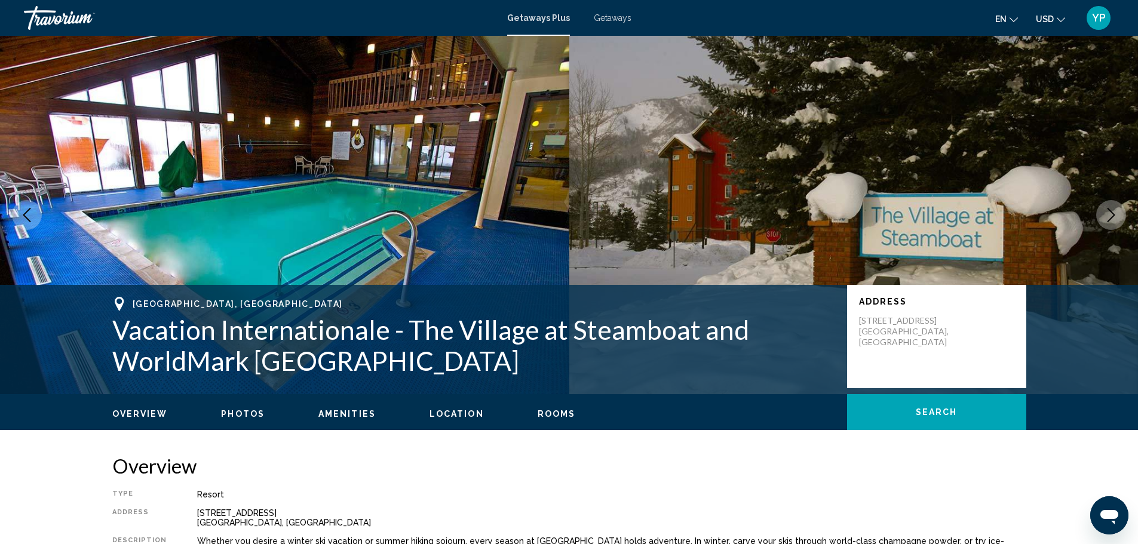
click at [1117, 216] on icon "Next image" at bounding box center [1111, 215] width 14 height 14
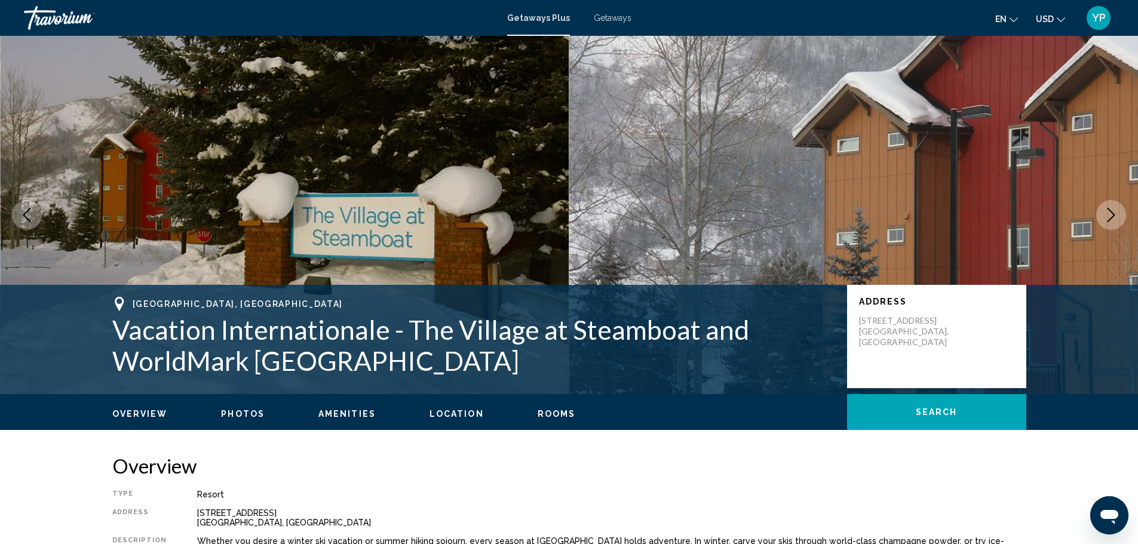
click at [1117, 216] on icon "Next image" at bounding box center [1111, 215] width 14 height 14
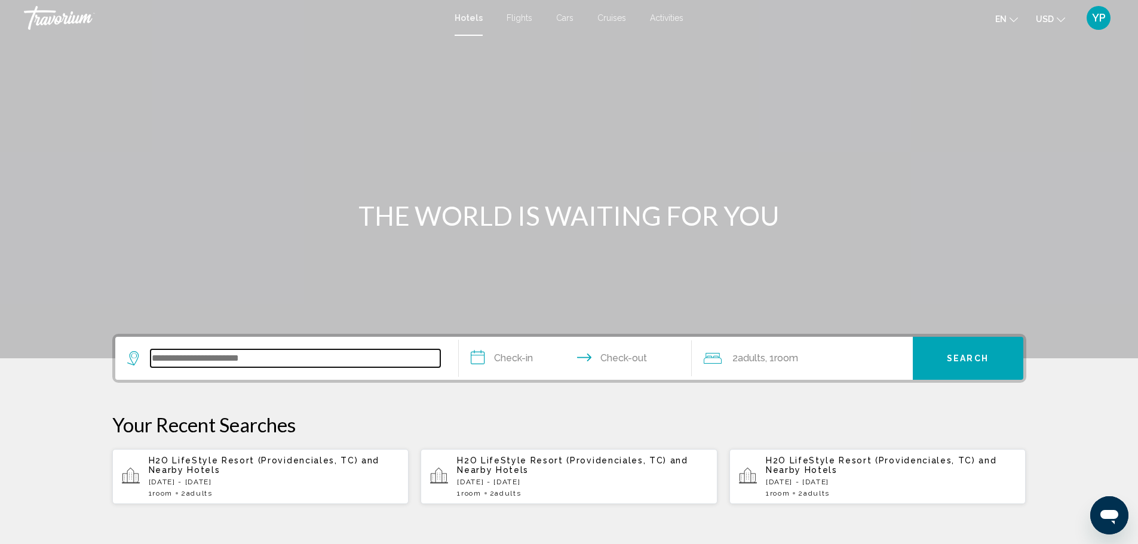
click at [237, 358] on input "Search widget" at bounding box center [296, 359] width 290 height 18
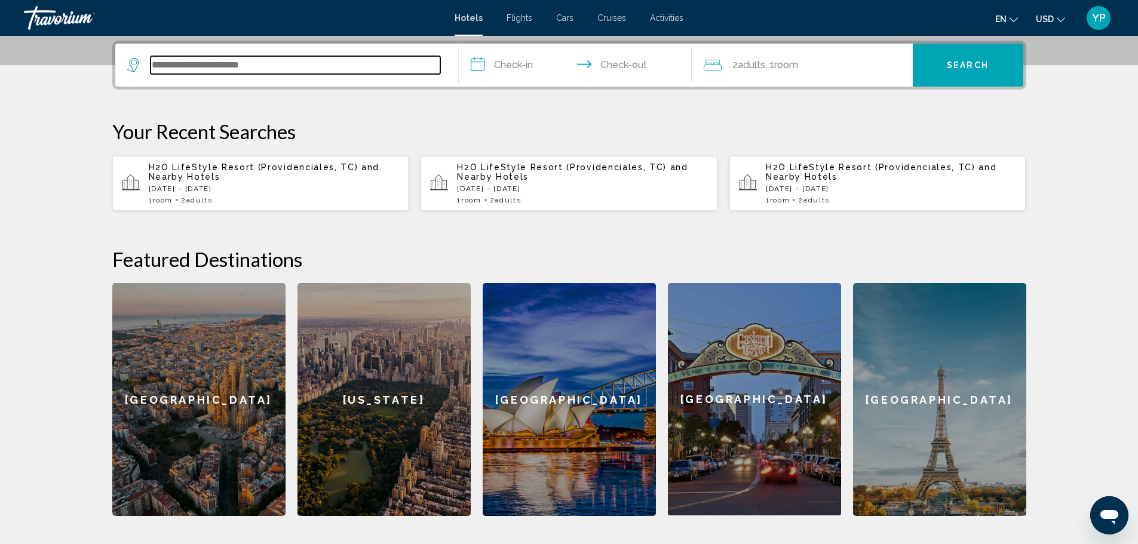
scroll to position [295, 0]
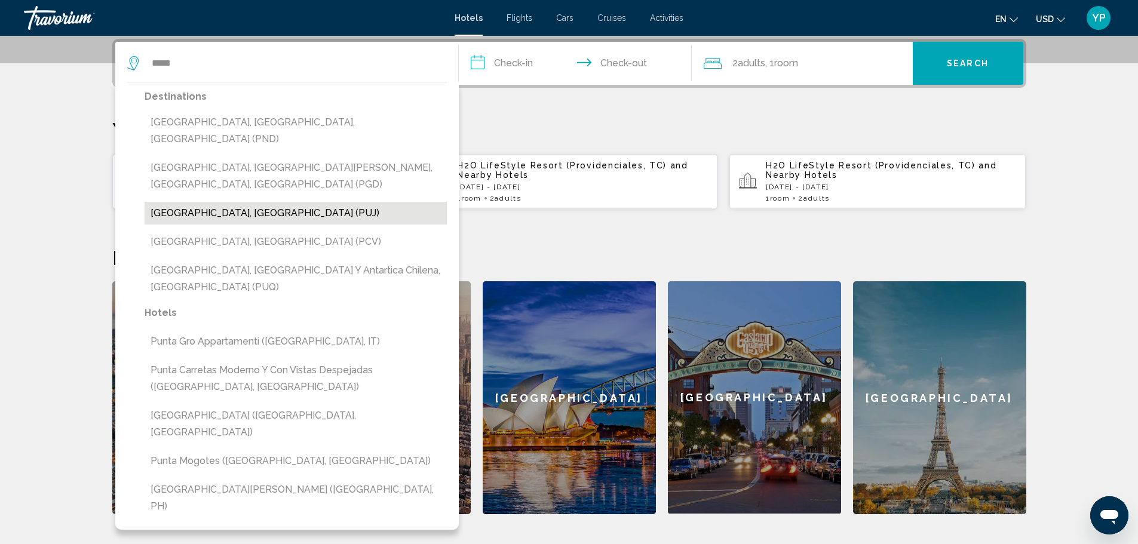
click at [238, 202] on button "Punta Cana, Dominican Republic (PUJ)" at bounding box center [296, 213] width 302 height 23
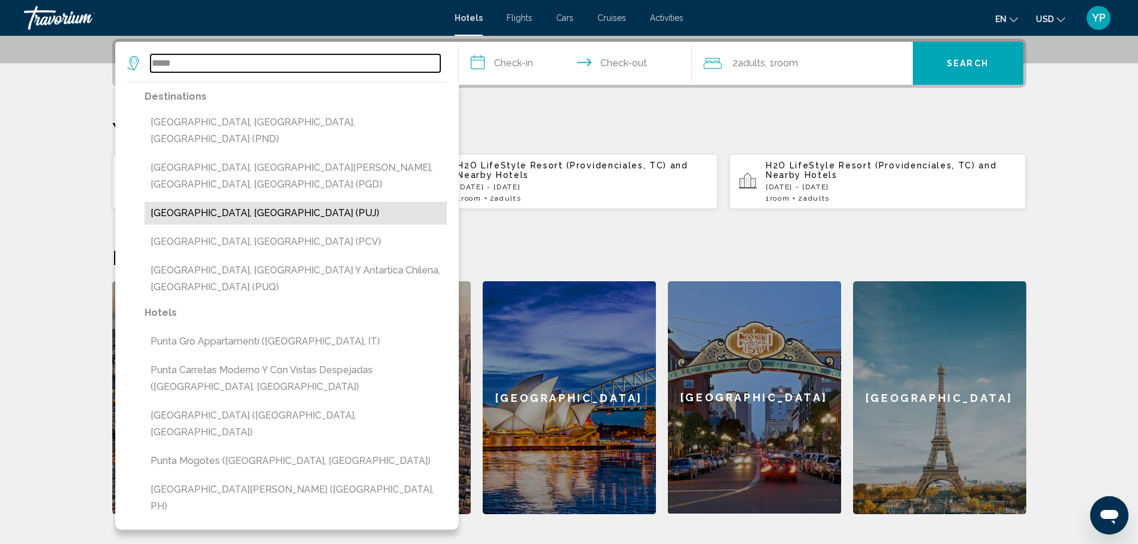
type input "**********"
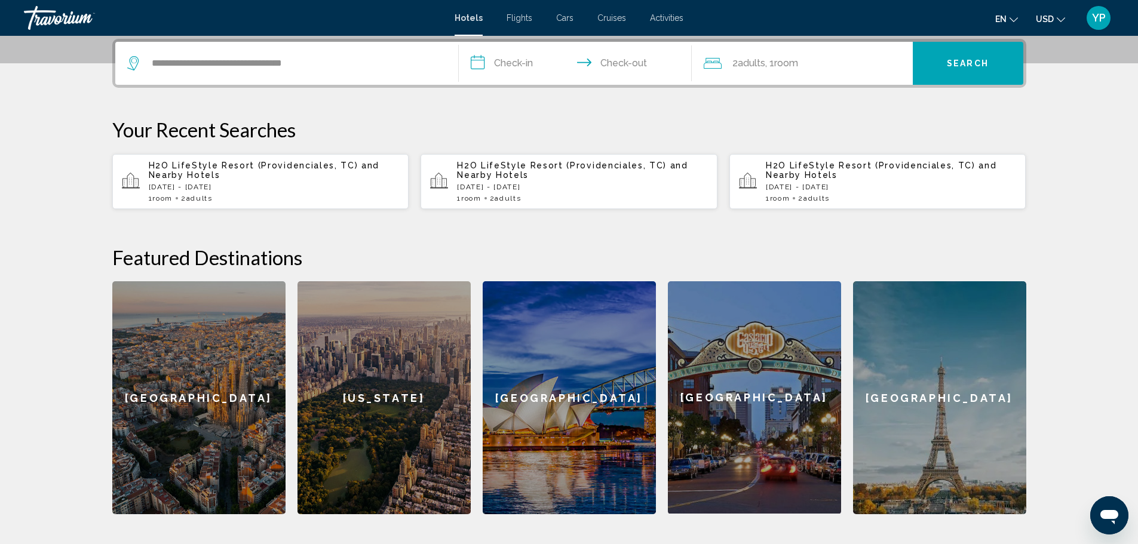
click at [523, 66] on input "**********" at bounding box center [578, 65] width 238 height 47
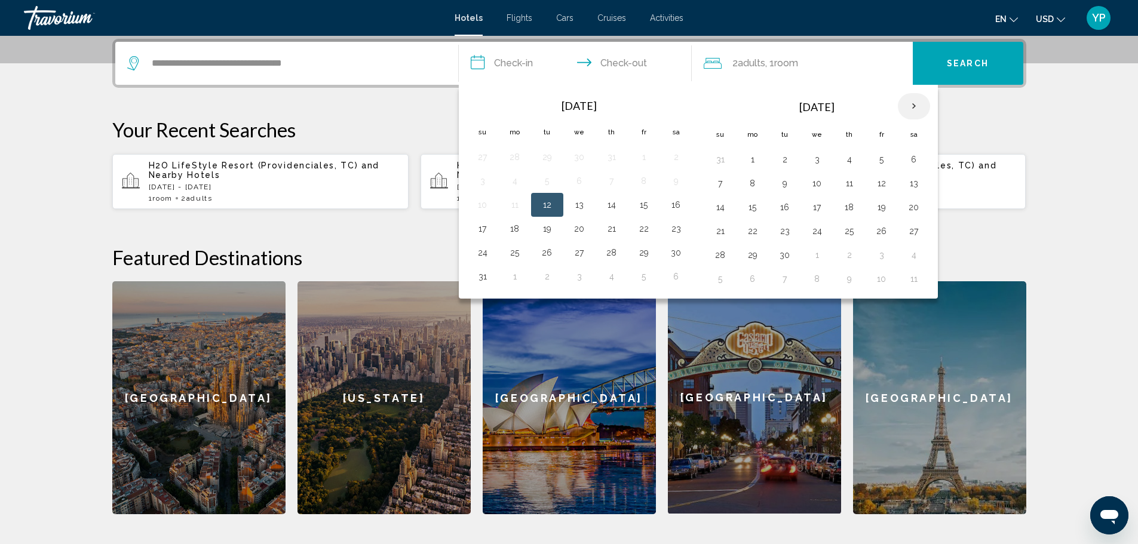
click at [916, 105] on th "Next month" at bounding box center [914, 106] width 32 height 26
click at [647, 209] on button "19" at bounding box center [644, 207] width 19 height 17
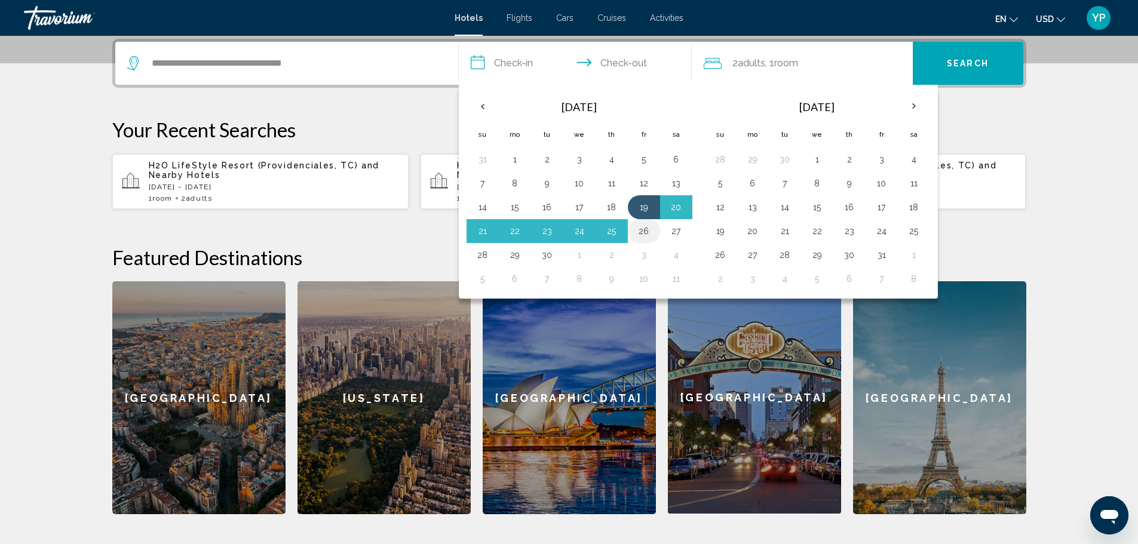
click at [643, 231] on button "26" at bounding box center [644, 231] width 19 height 17
type input "**********"
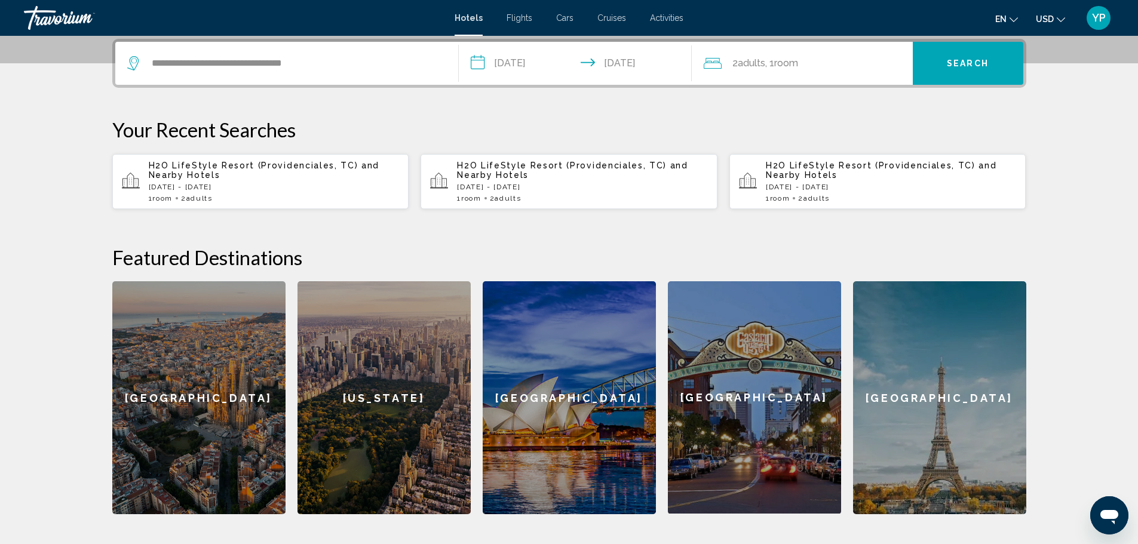
click at [781, 64] on span "Room" at bounding box center [786, 62] width 24 height 11
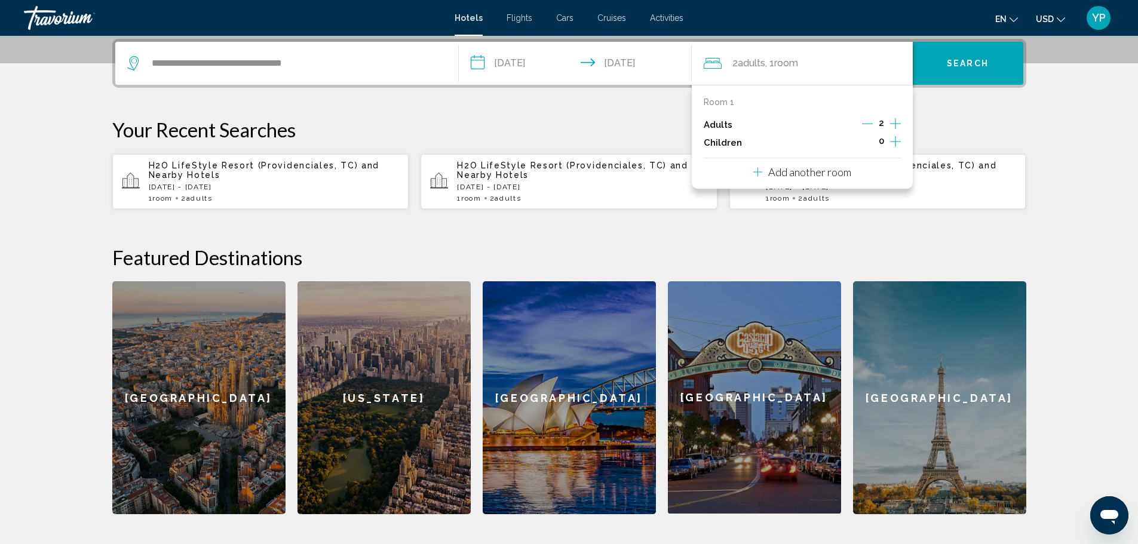
click at [896, 142] on icon "Increment children" at bounding box center [895, 141] width 11 height 11
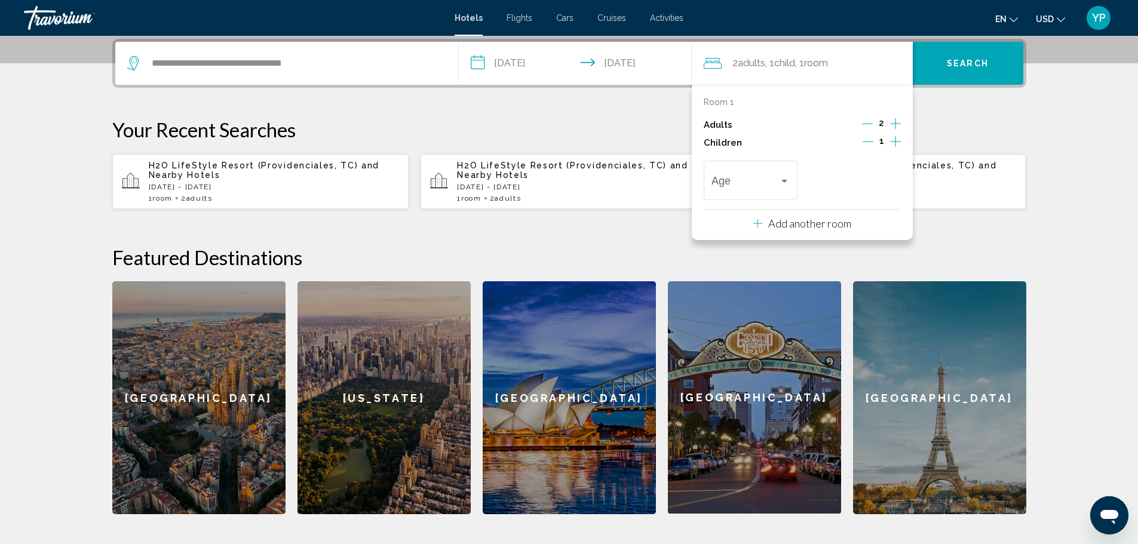
click at [896, 142] on icon "Increment children" at bounding box center [895, 141] width 11 height 11
click at [749, 196] on div "Age" at bounding box center [751, 179] width 78 height 42
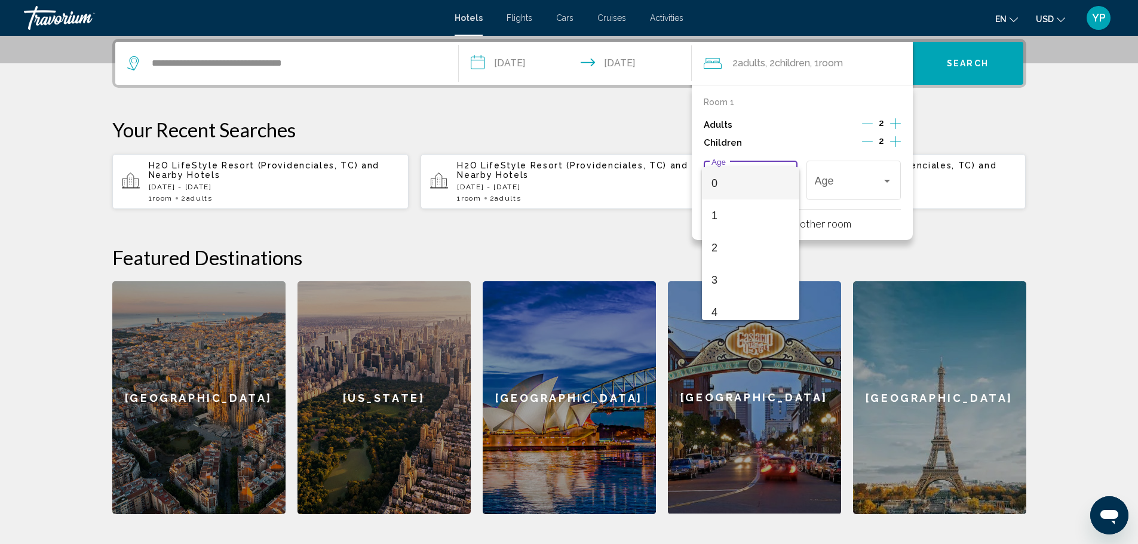
scroll to position [24, 0]
click at [791, 141] on div at bounding box center [569, 272] width 1138 height 544
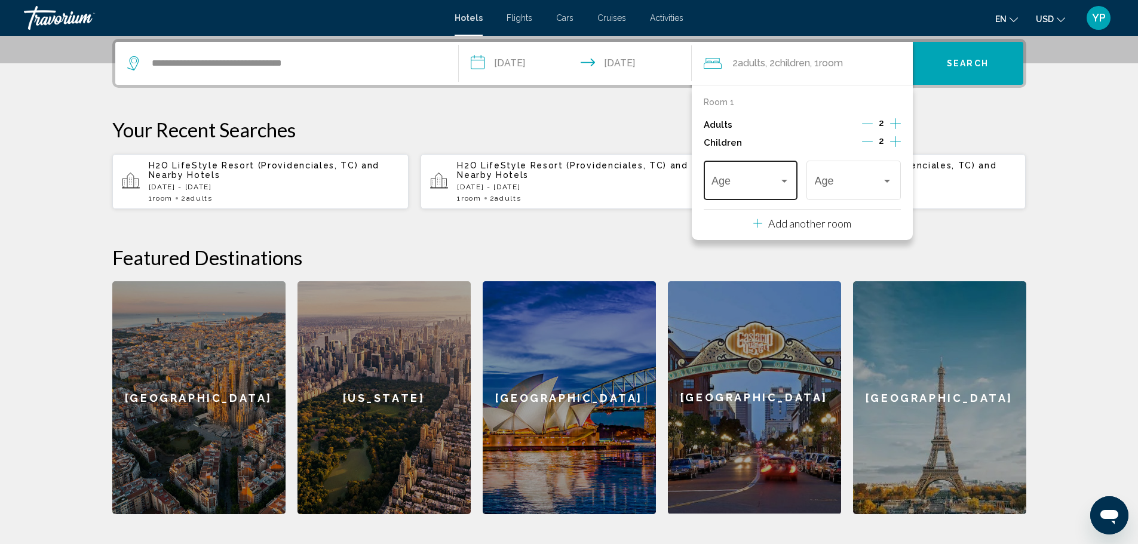
click at [790, 179] on div "Age" at bounding box center [751, 179] width 94 height 42
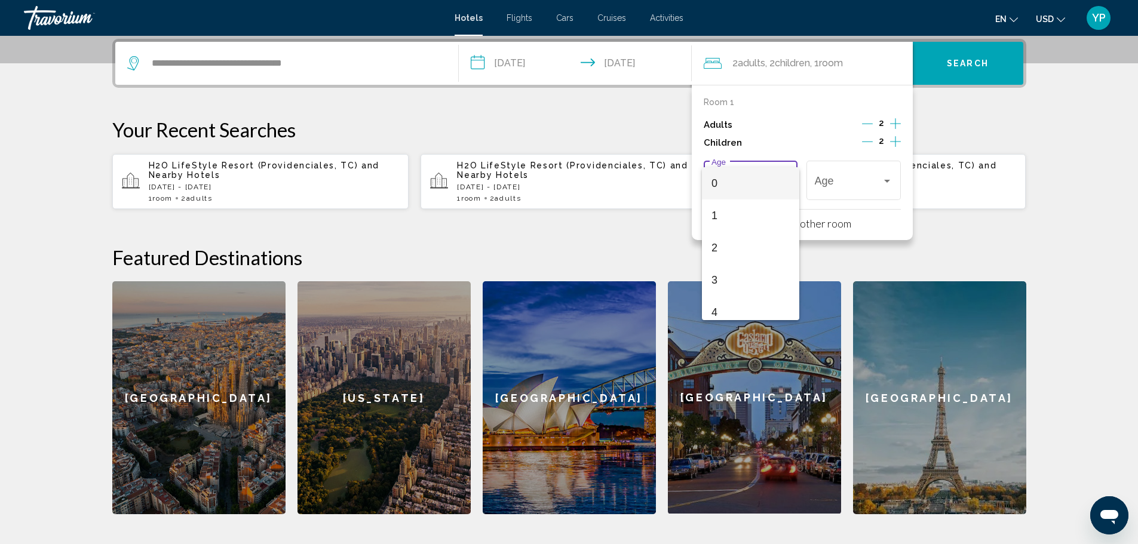
click at [871, 140] on div at bounding box center [569, 272] width 1138 height 544
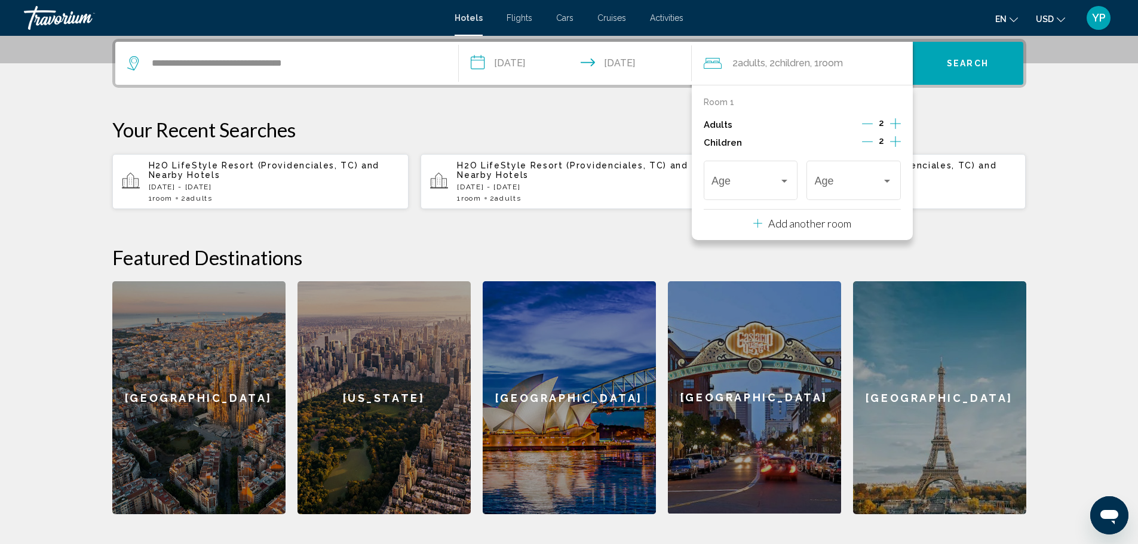
click at [871, 140] on icon "Decrement children" at bounding box center [867, 141] width 11 height 11
click at [871, 140] on icon "Decrement children" at bounding box center [868, 141] width 11 height 11
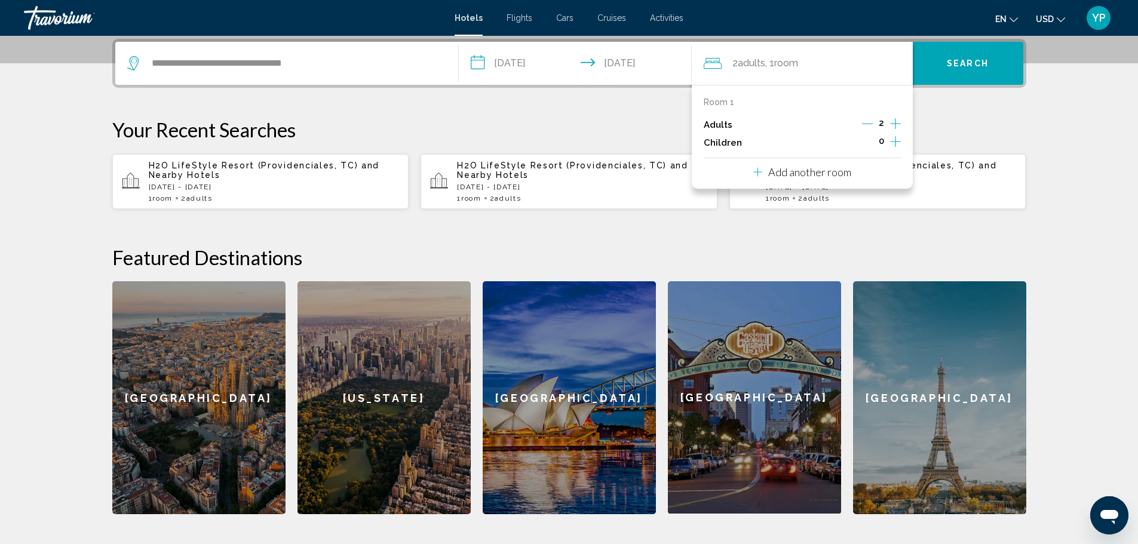
click at [980, 65] on span "Search" at bounding box center [968, 64] width 42 height 10
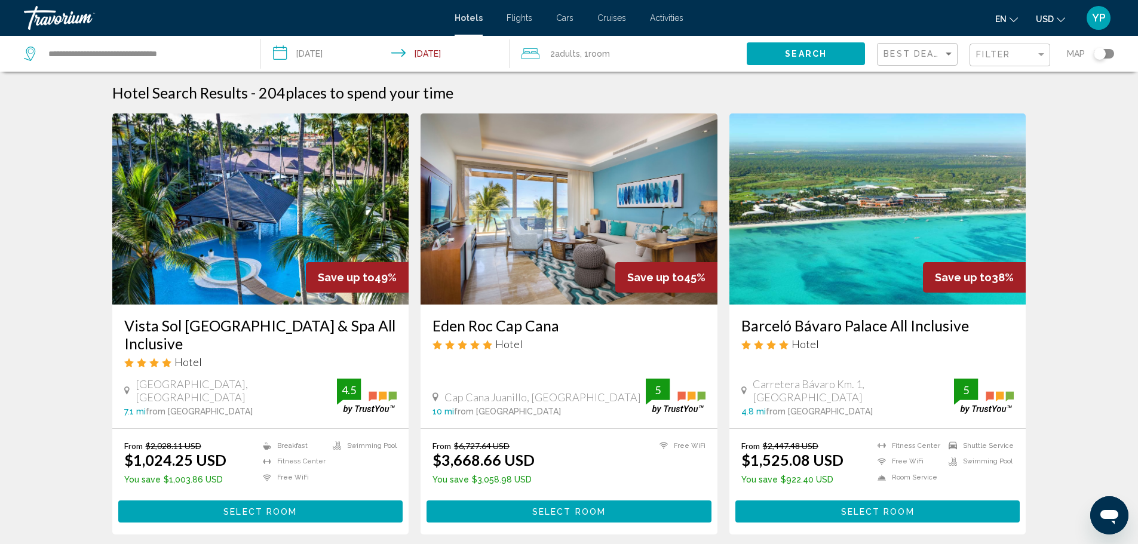
click at [212, 508] on button "Select Room" at bounding box center [260, 512] width 285 height 22
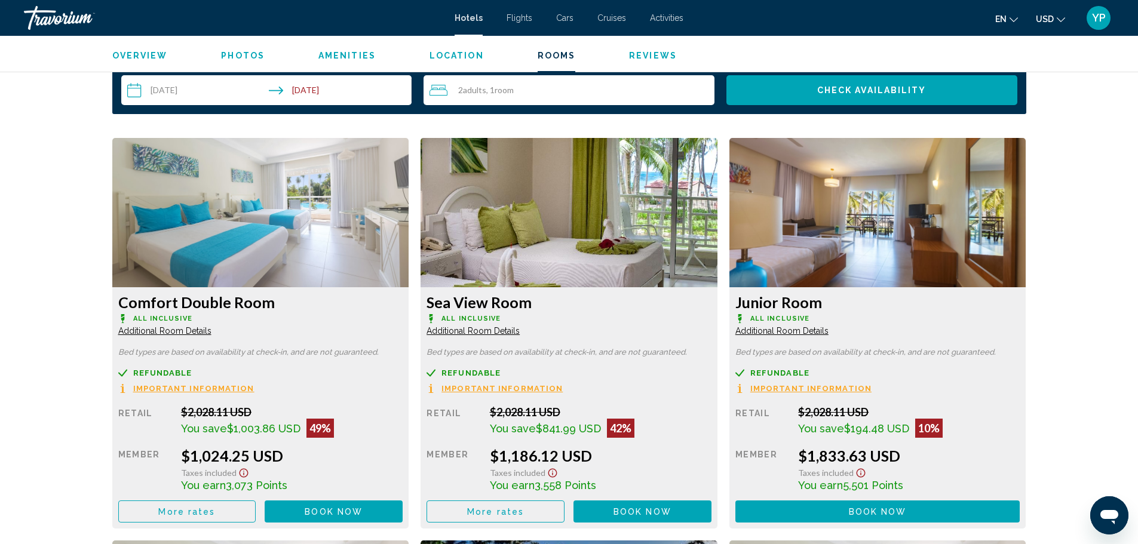
scroll to position [1513, 0]
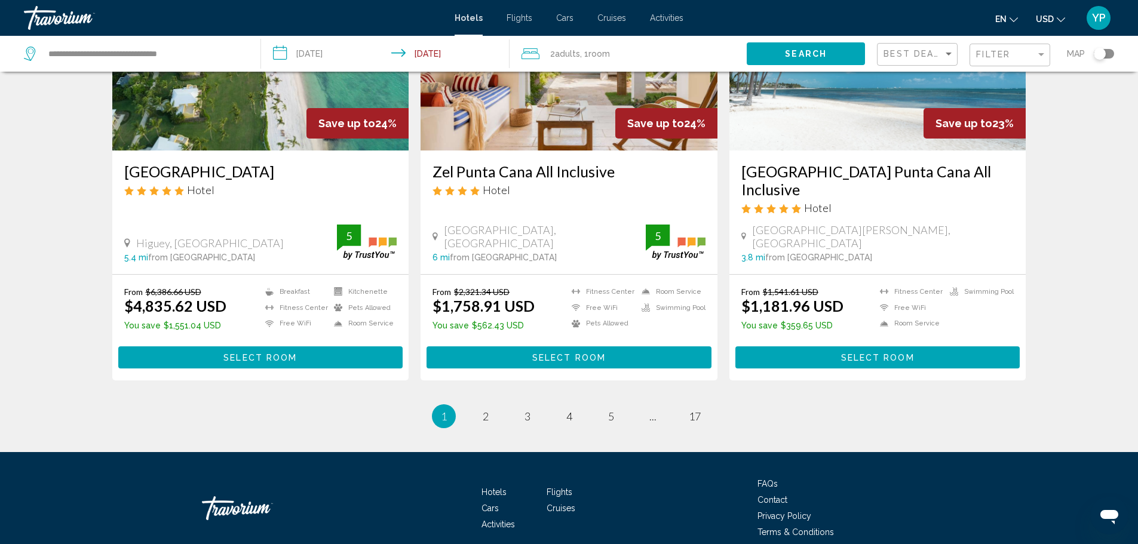
scroll to position [1506, 0]
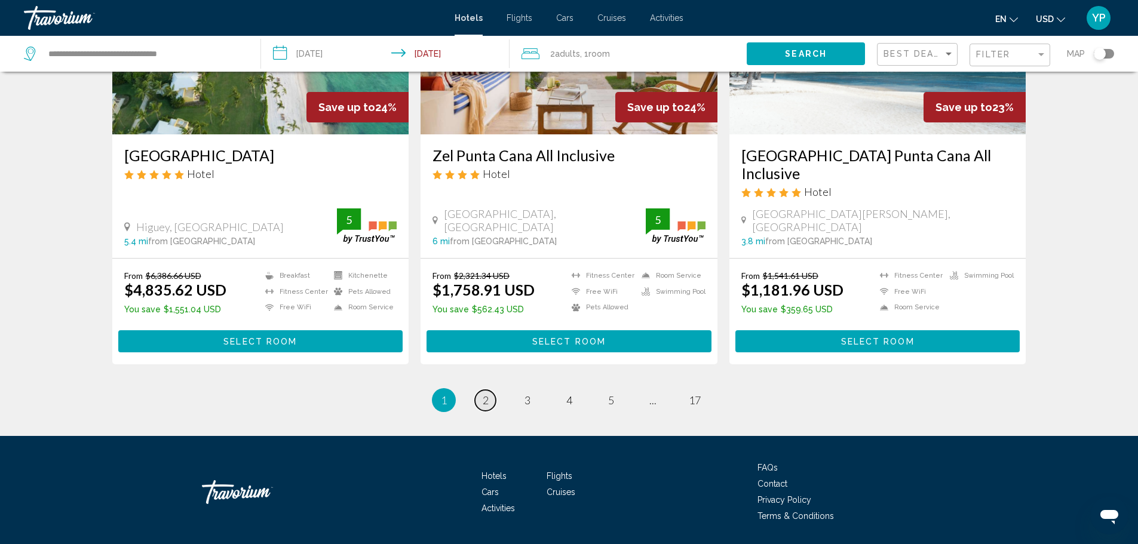
click at [483, 394] on span "2" at bounding box center [486, 400] width 6 height 13
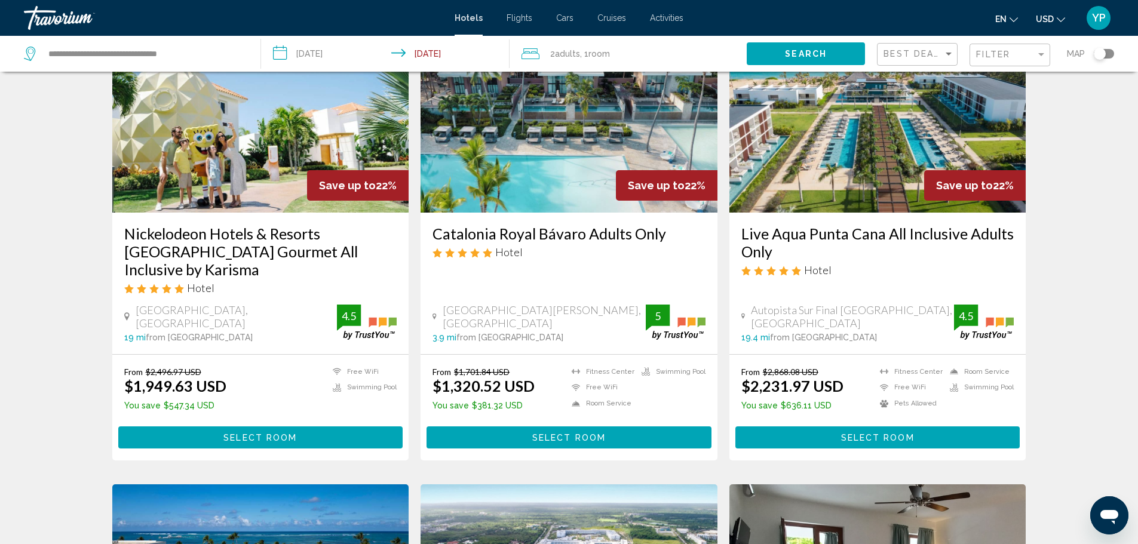
scroll to position [66, 0]
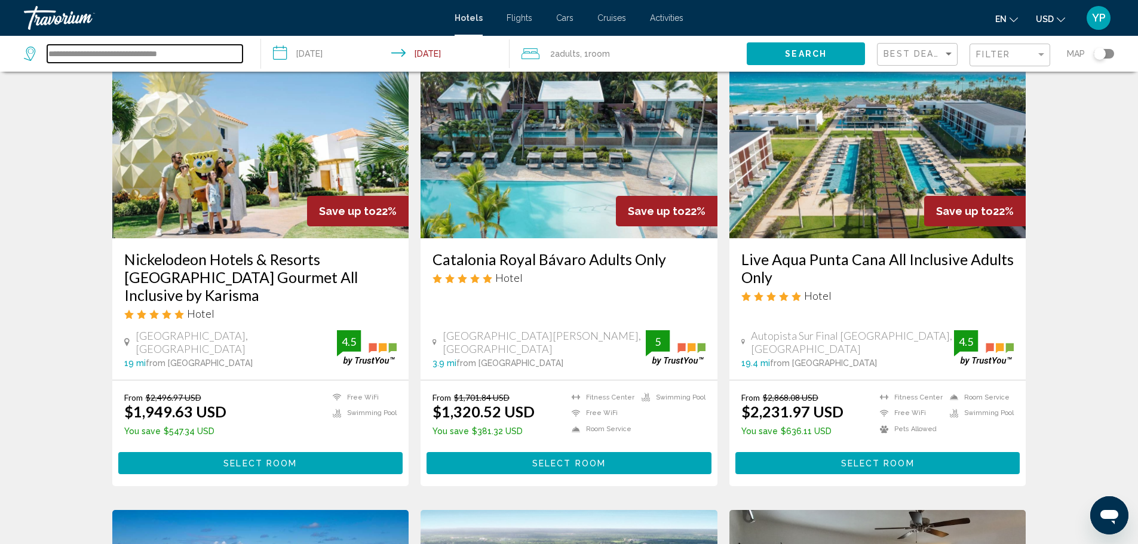
click at [205, 52] on input "**********" at bounding box center [144, 54] width 195 height 18
drag, startPoint x: 205, startPoint y: 52, endPoint x: 0, endPoint y: 75, distance: 206.2
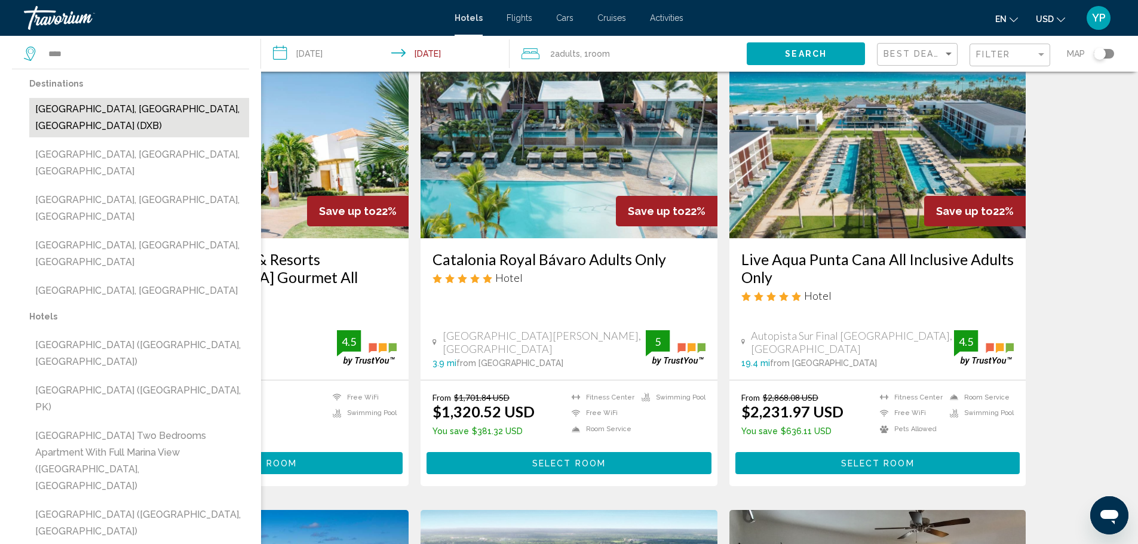
click at [125, 119] on button "Dubai, Dubai Emirate, United Arab Emirates (DXB)" at bounding box center [139, 117] width 220 height 39
type input "**********"
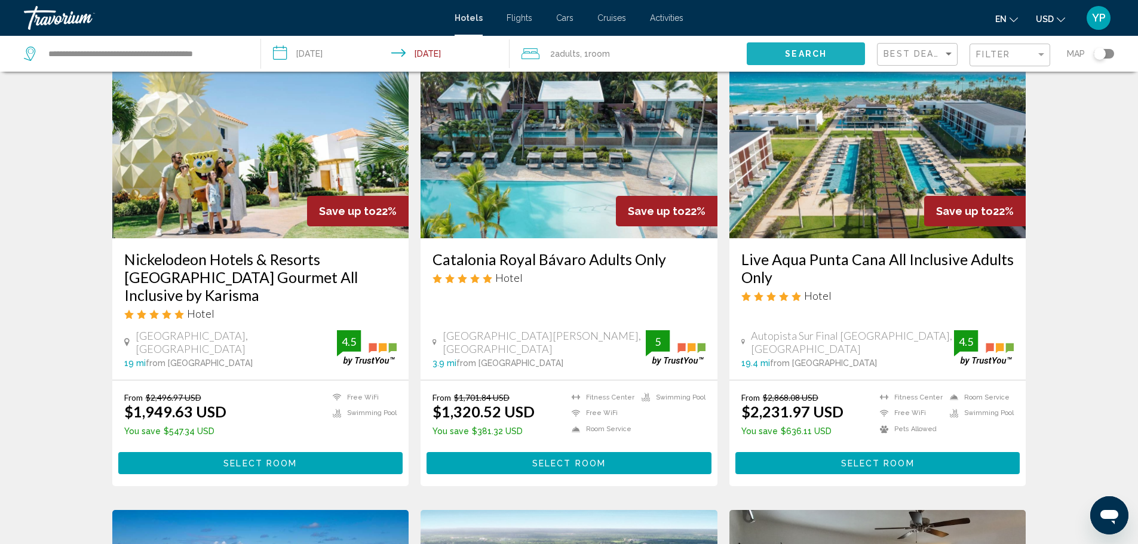
click at [813, 53] on span "Search" at bounding box center [806, 55] width 42 height 10
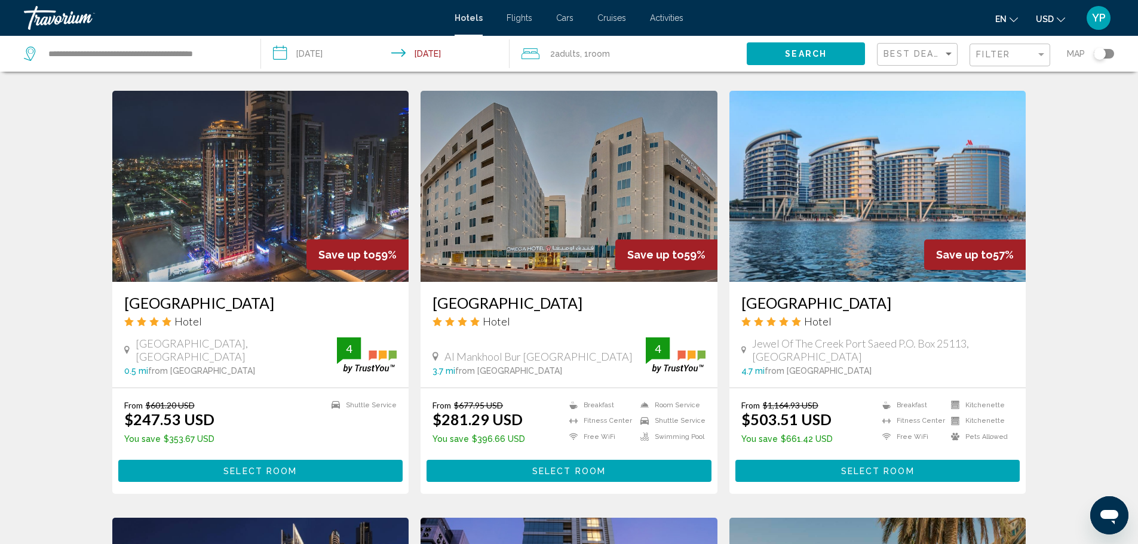
scroll to position [929, 0]
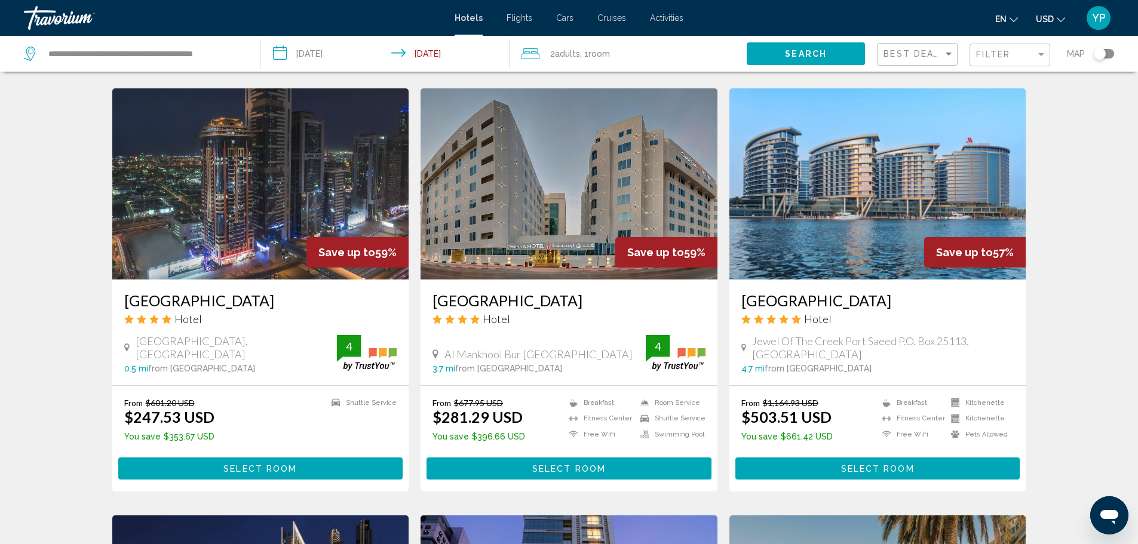
click at [917, 201] on img "Main content" at bounding box center [878, 183] width 297 height 191
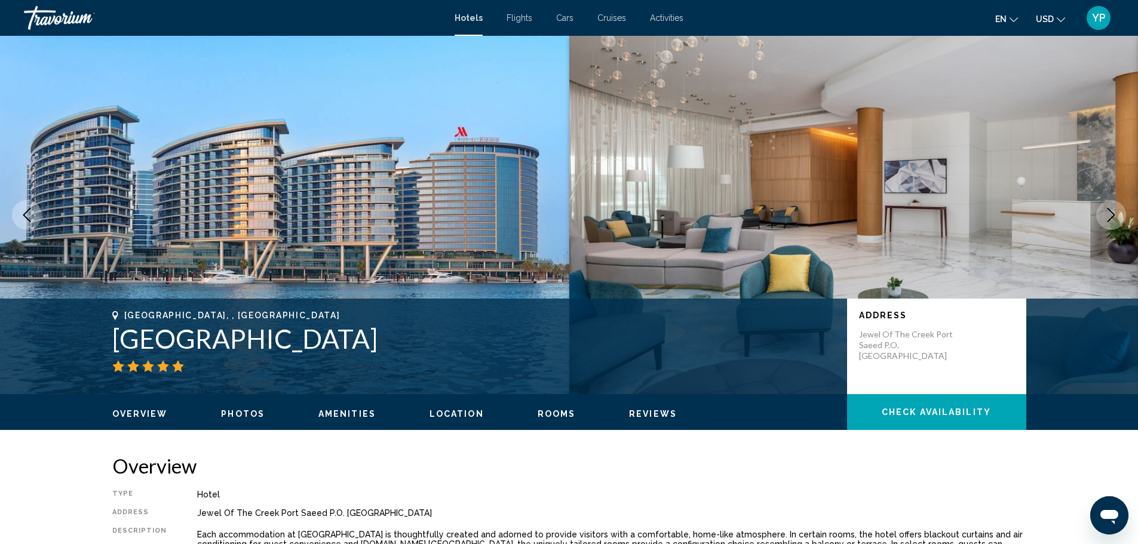
click at [1105, 214] on icon "Next image" at bounding box center [1111, 215] width 14 height 14
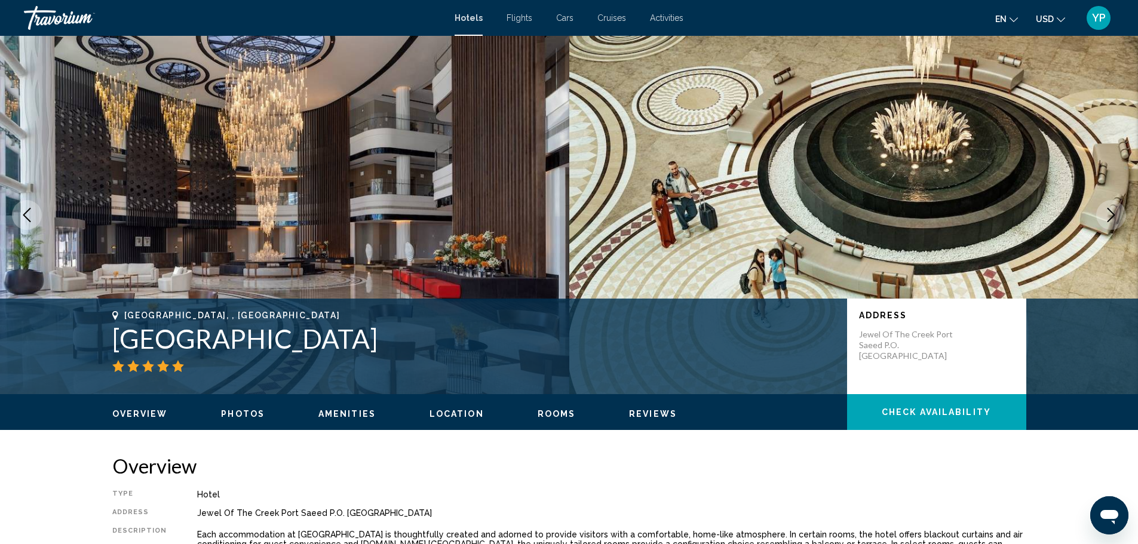
click at [1105, 214] on icon "Next image" at bounding box center [1111, 215] width 14 height 14
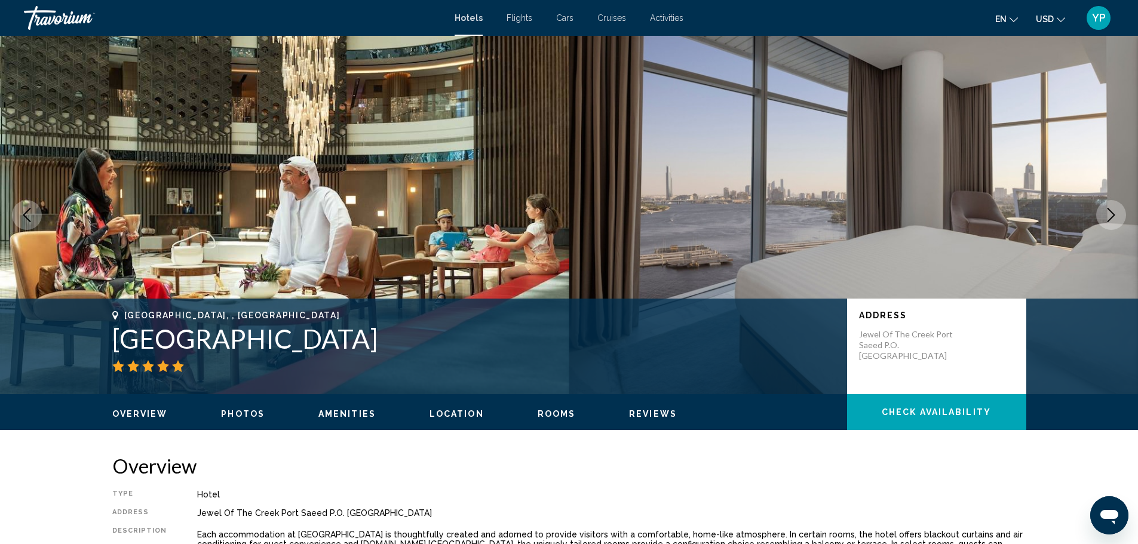
click at [1105, 214] on icon "Next image" at bounding box center [1111, 215] width 14 height 14
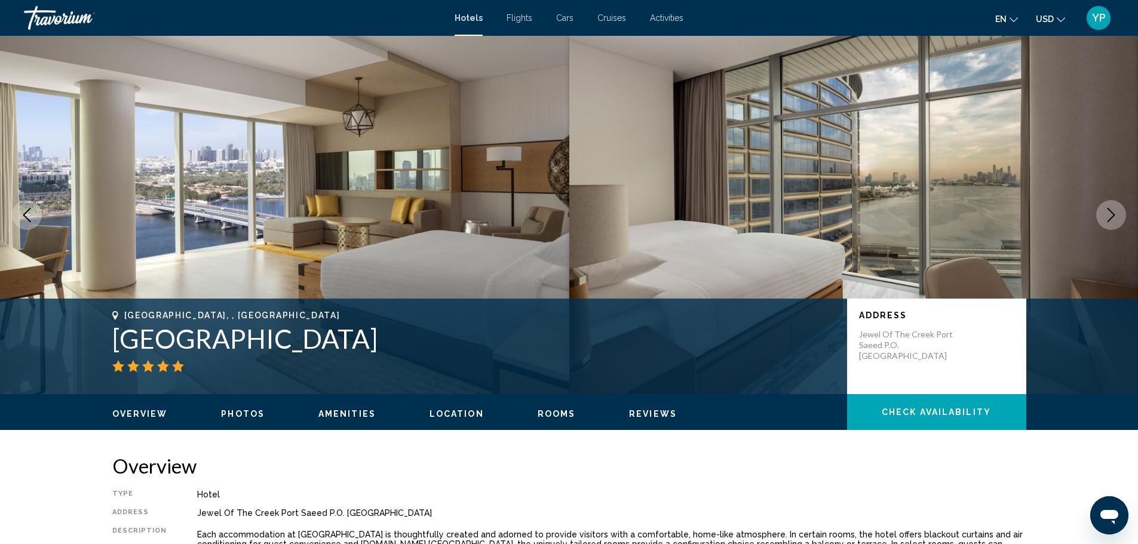
click at [1105, 214] on icon "Next image" at bounding box center [1111, 215] width 14 height 14
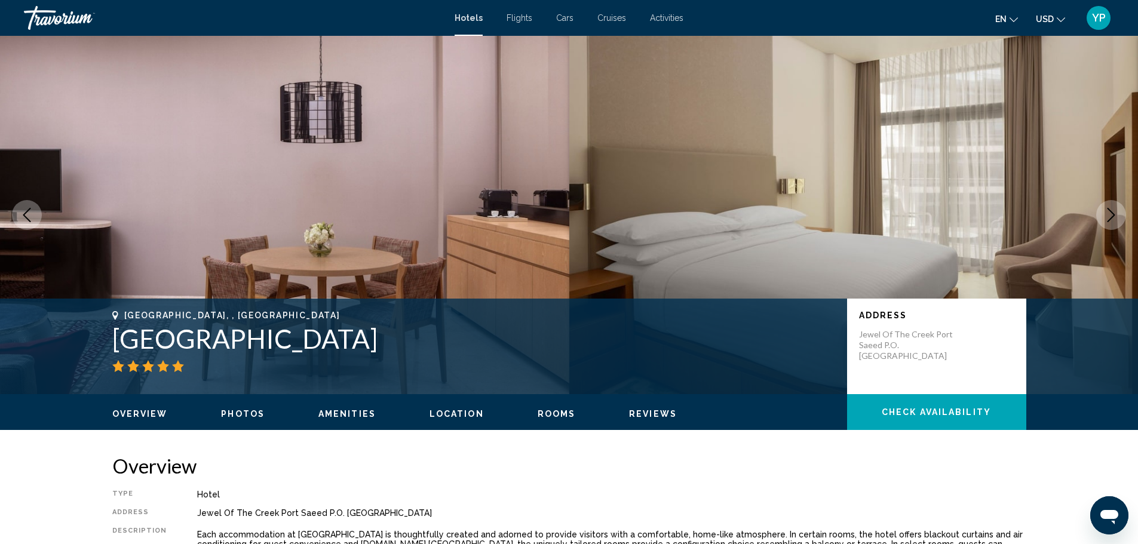
click at [1105, 214] on icon "Next image" at bounding box center [1111, 215] width 14 height 14
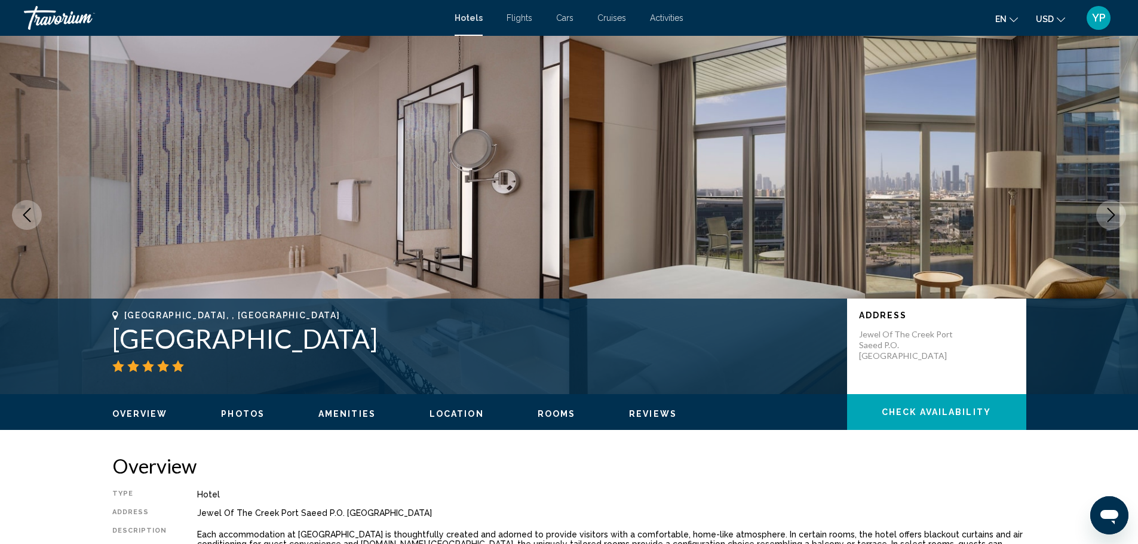
click at [1105, 214] on icon "Next image" at bounding box center [1111, 215] width 14 height 14
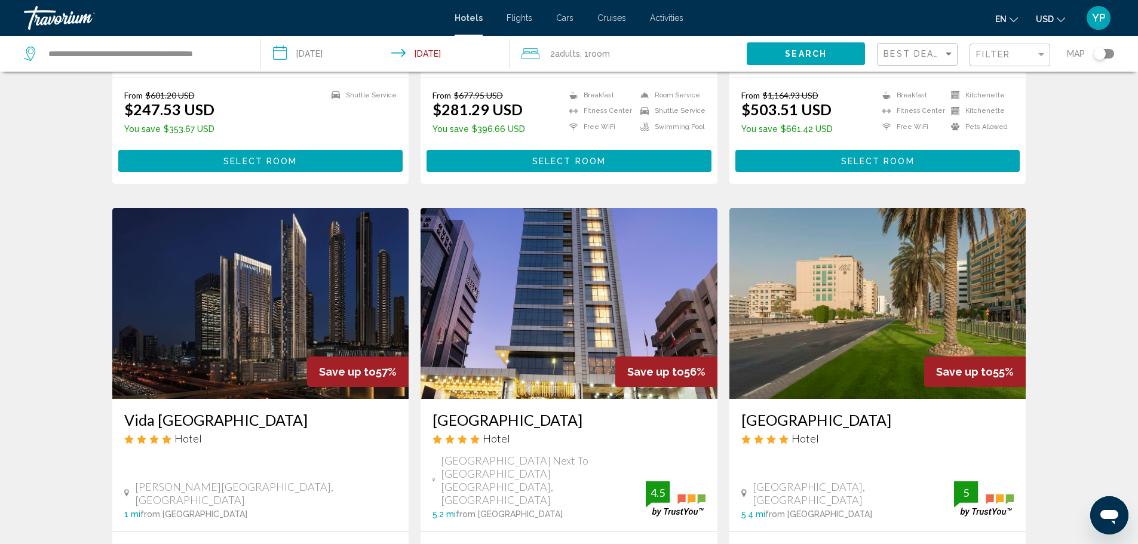
scroll to position [1262, 0]
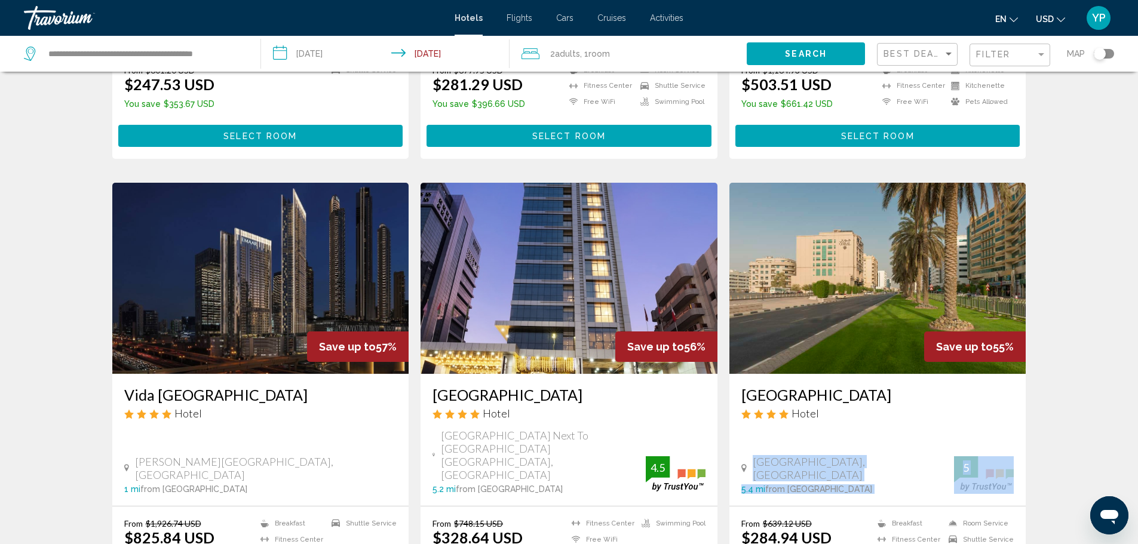
drag, startPoint x: 1136, startPoint y: 364, endPoint x: 1147, endPoint y: 422, distance: 58.9
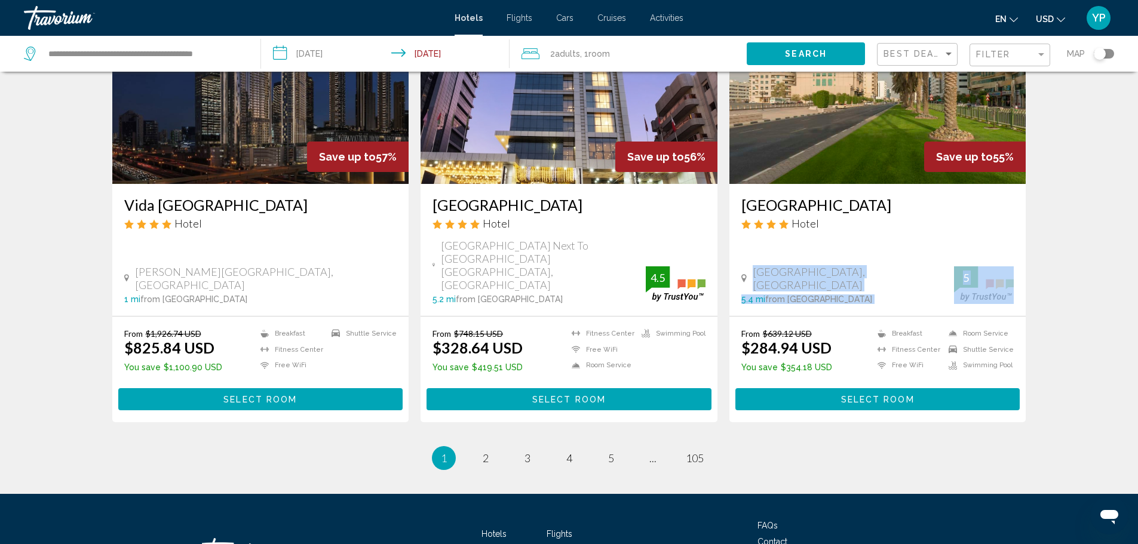
scroll to position [1456, 0]
